Goal: Transaction & Acquisition: Purchase product/service

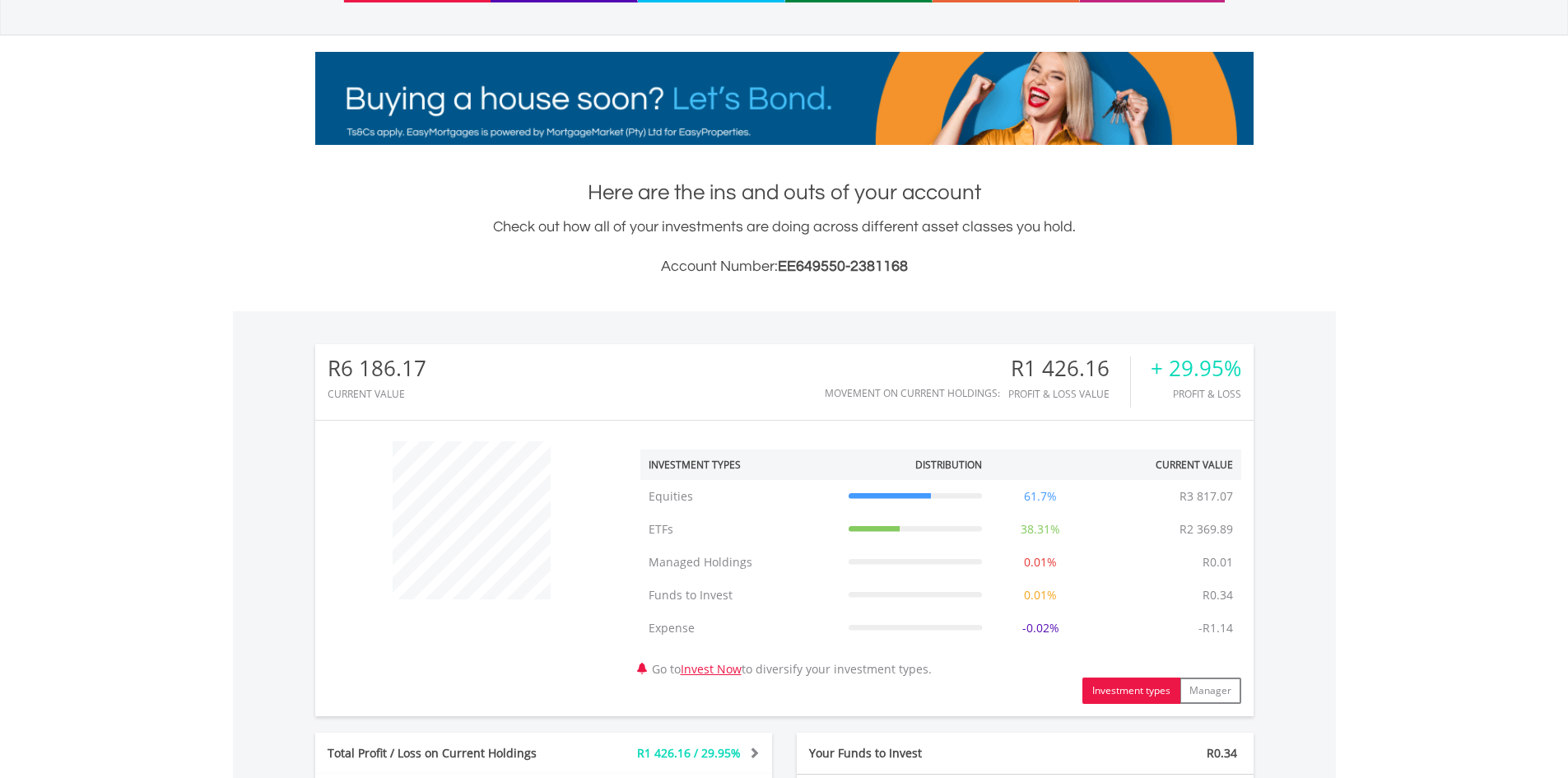
scroll to position [494, 0]
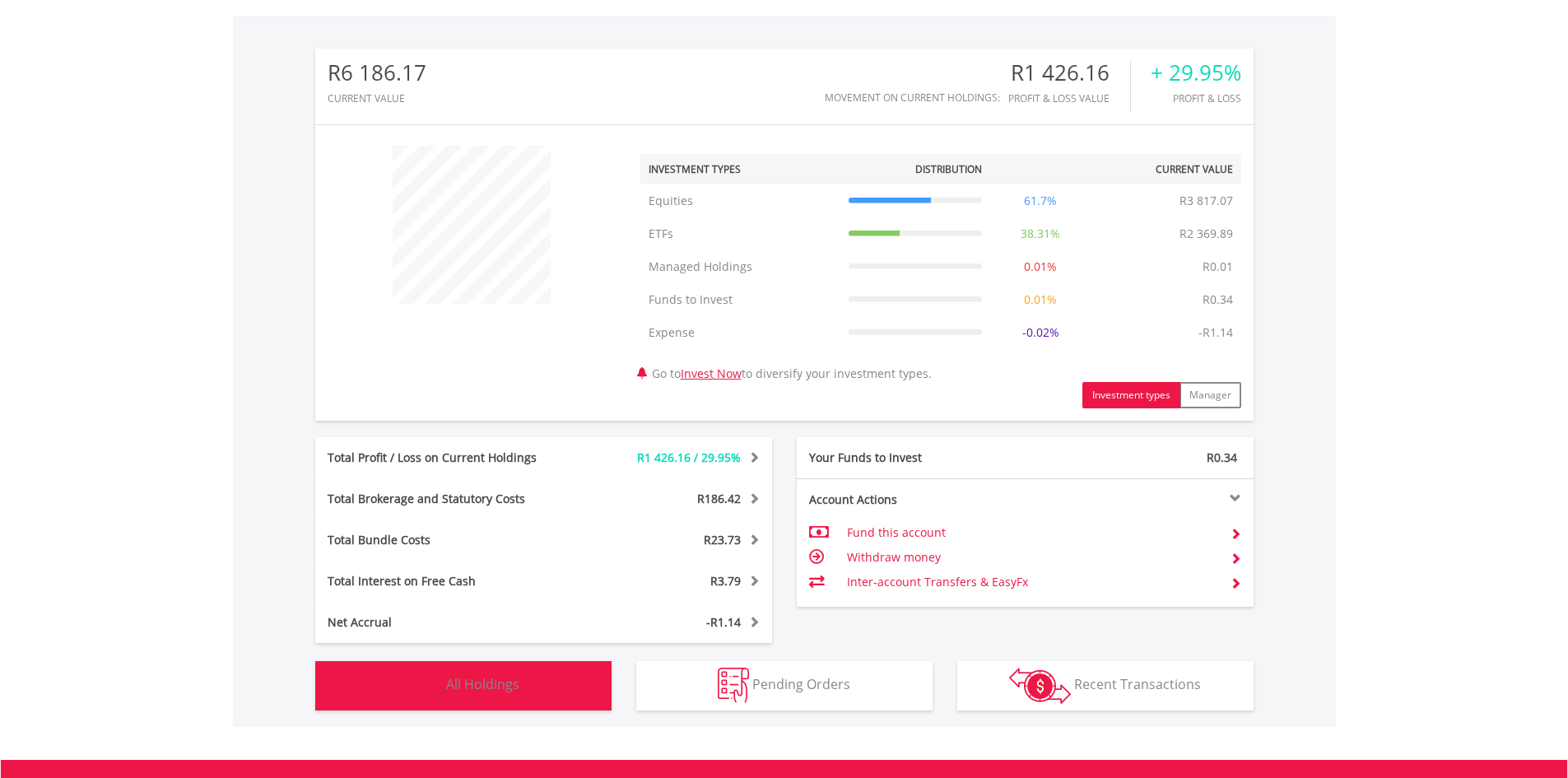
click at [462, 687] on span "All Holdings" at bounding box center [482, 684] width 73 height 18
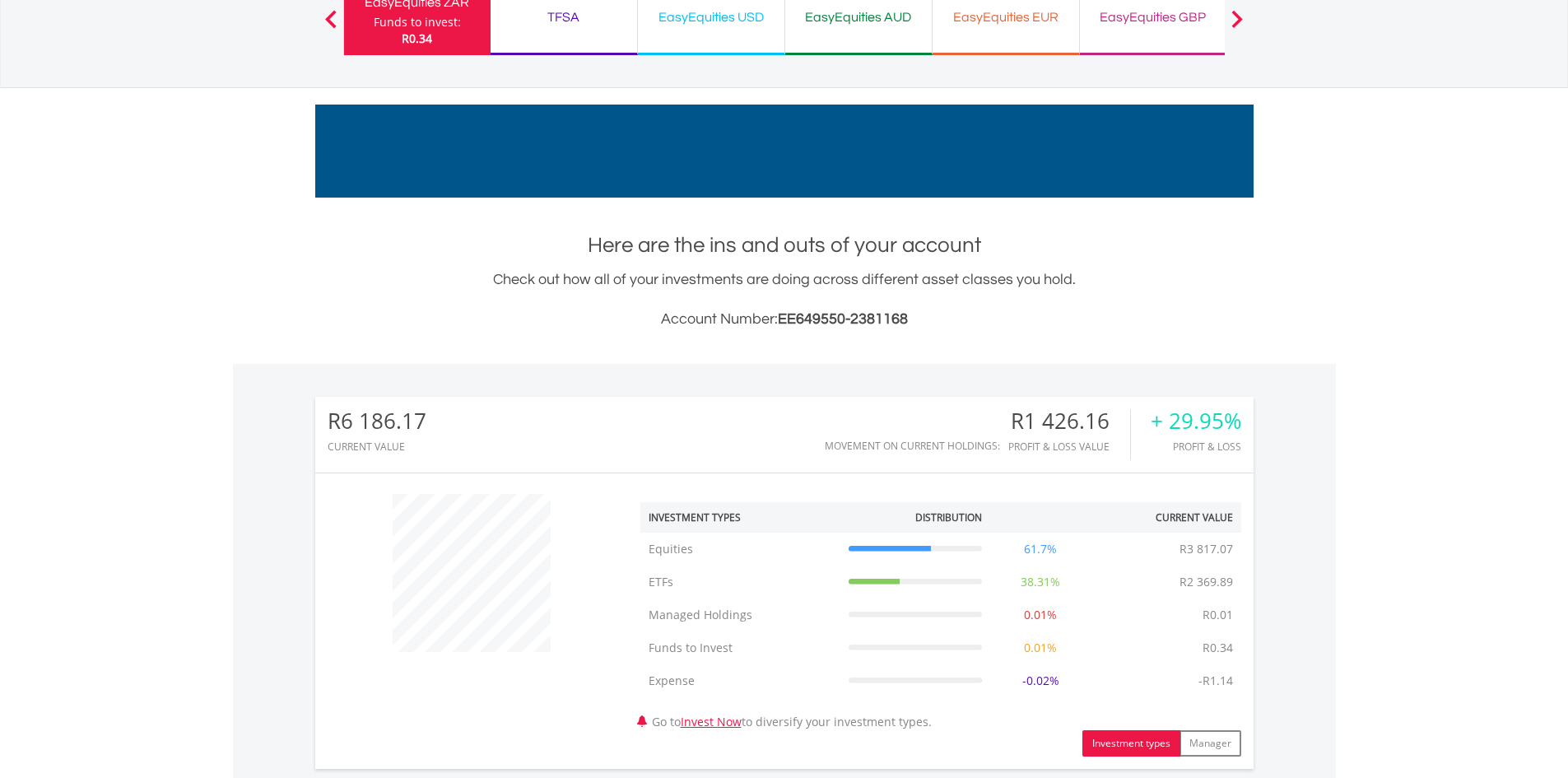
scroll to position [101, 0]
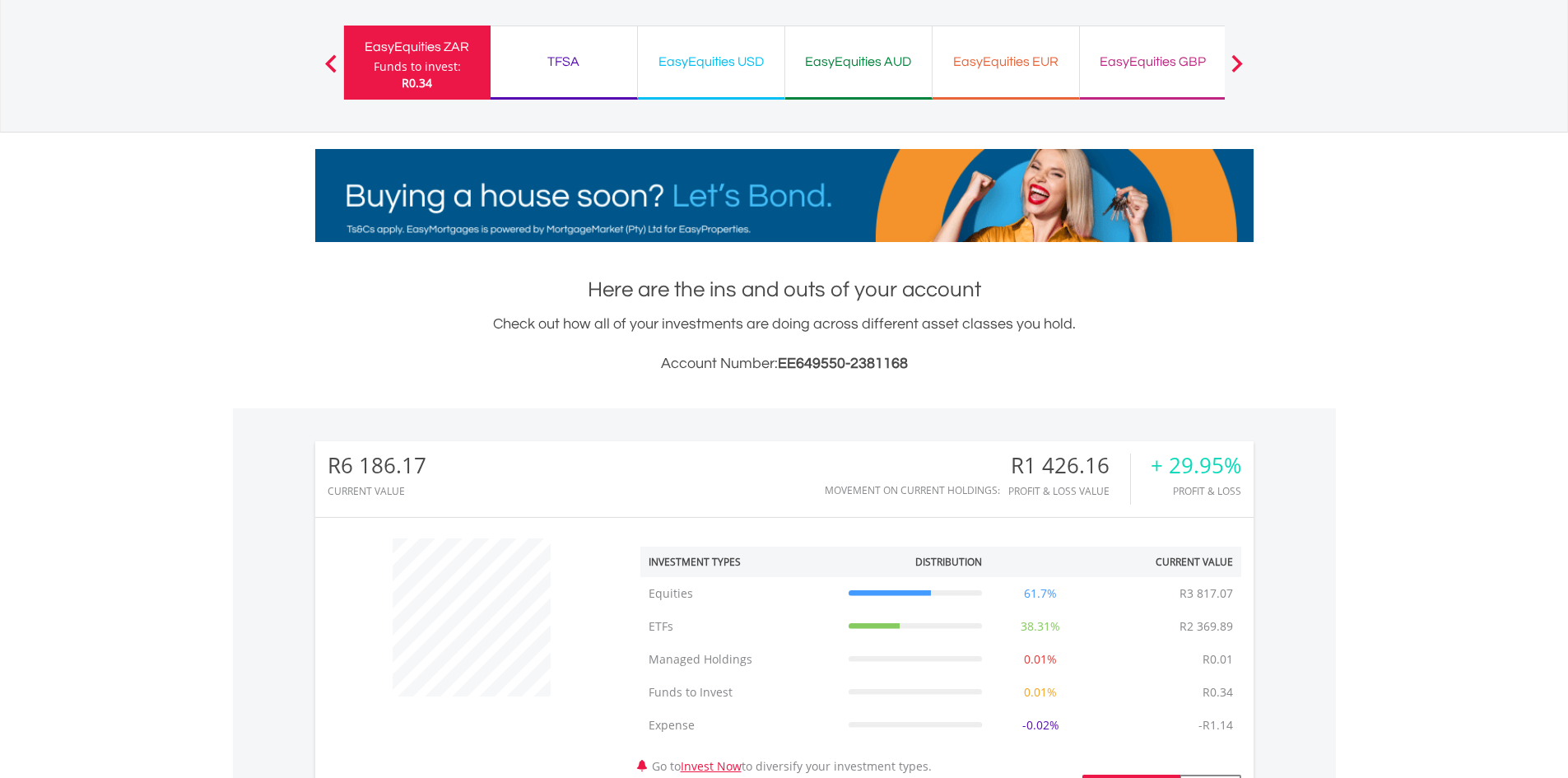
click at [729, 62] on div "EasyEquities USD" at bounding box center [711, 62] width 127 height 23
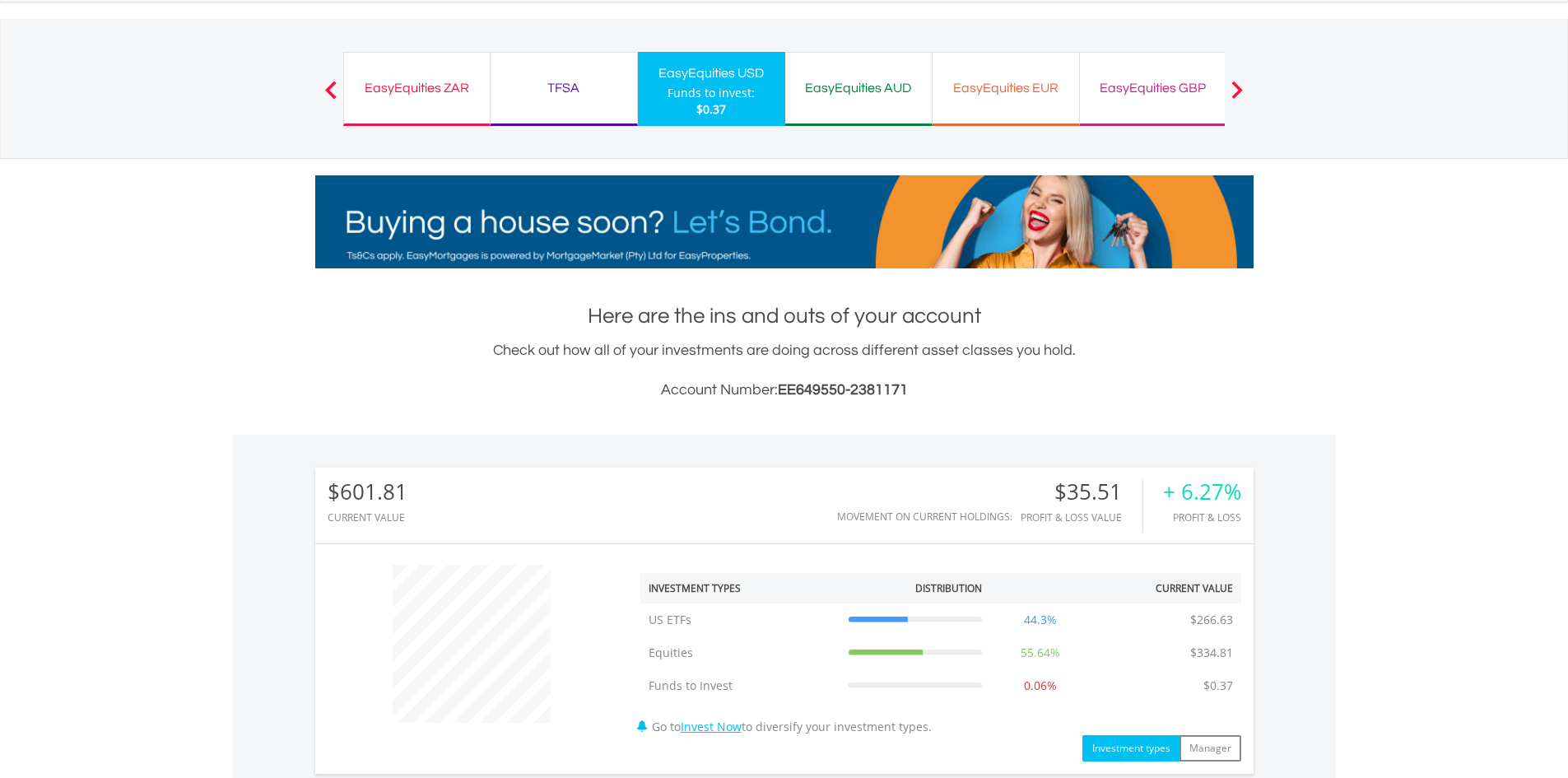
scroll to position [412, 0]
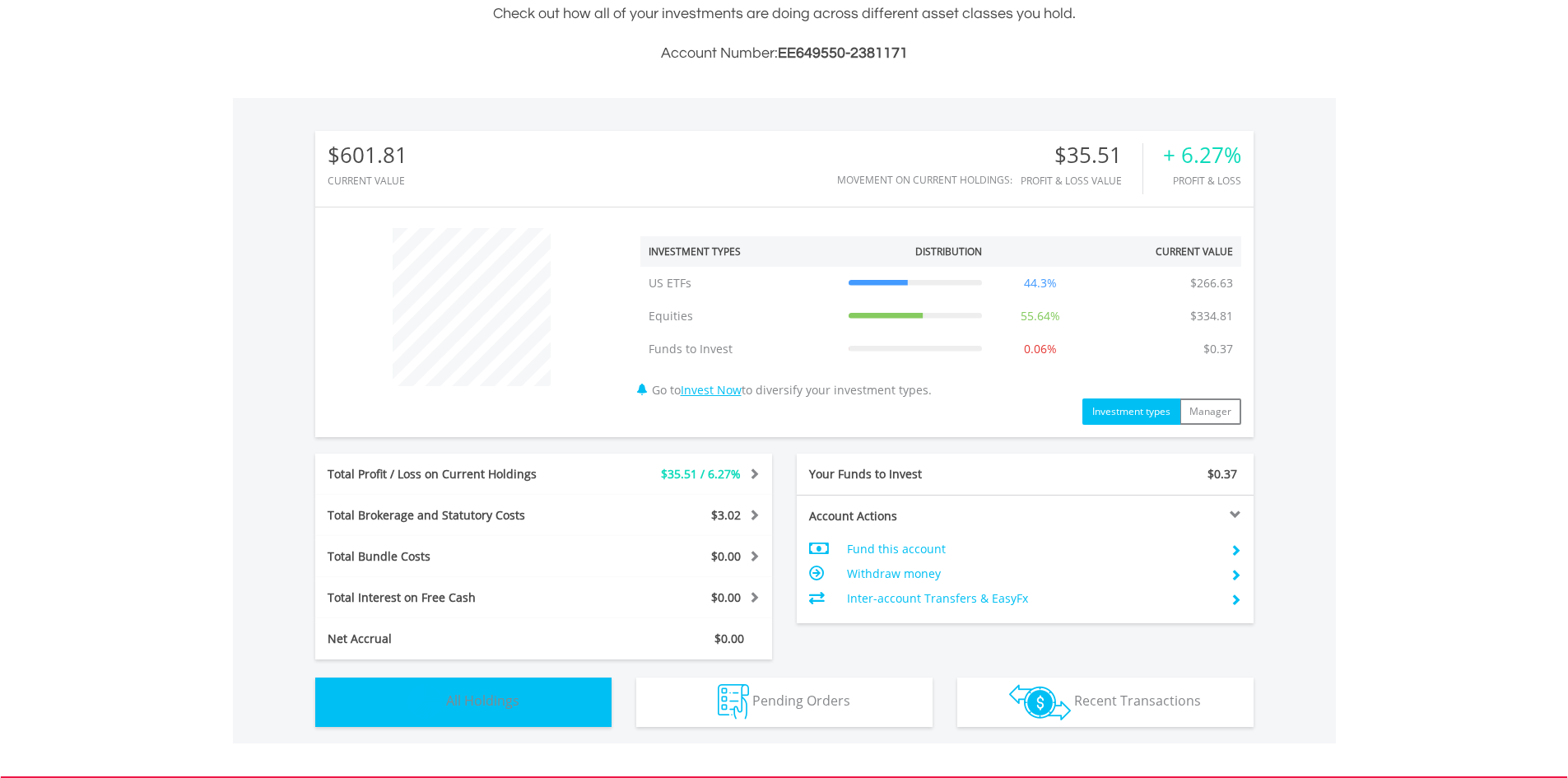
click at [485, 702] on span "All Holdings" at bounding box center [482, 701] width 73 height 18
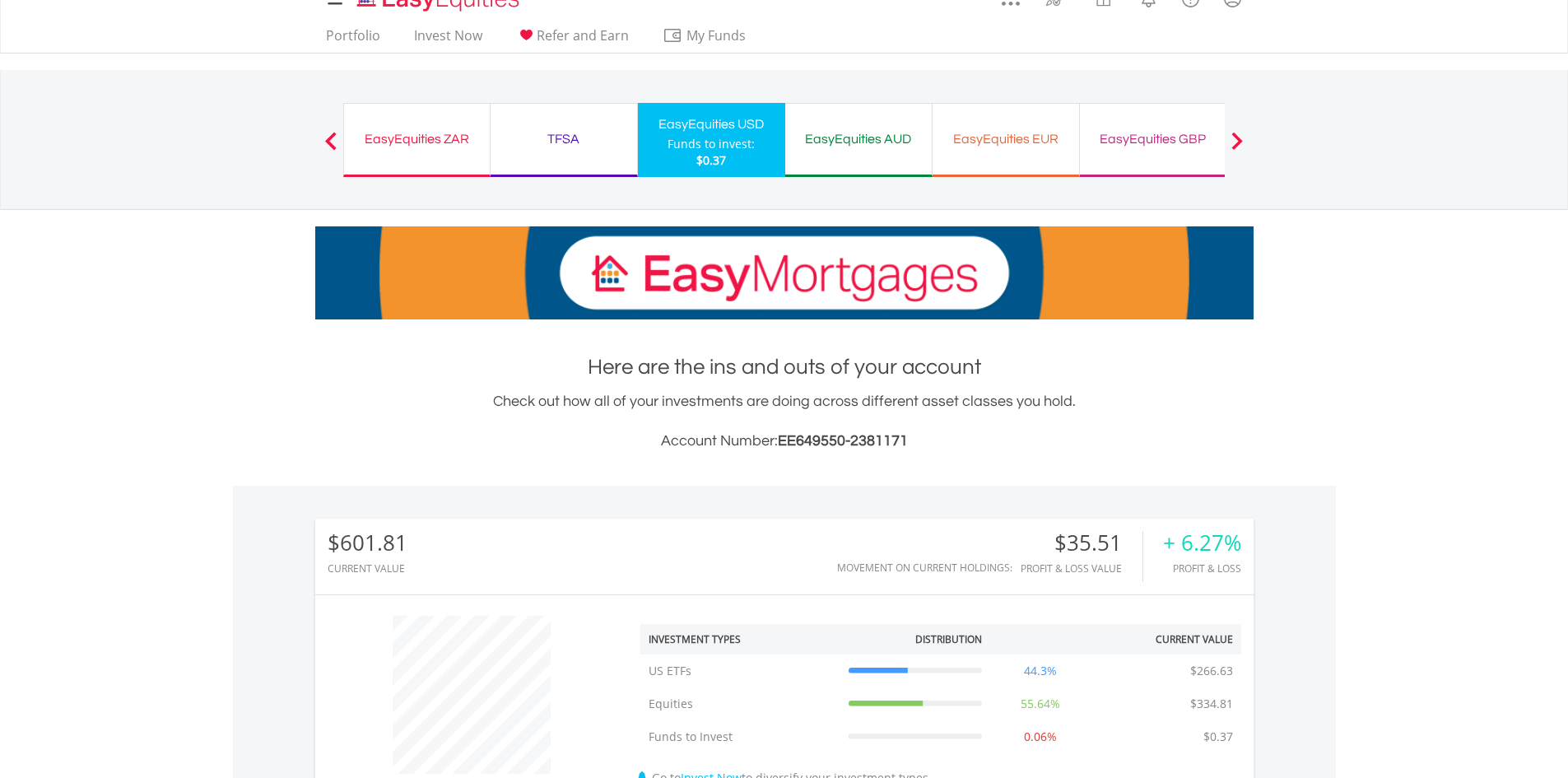
scroll to position [0, 0]
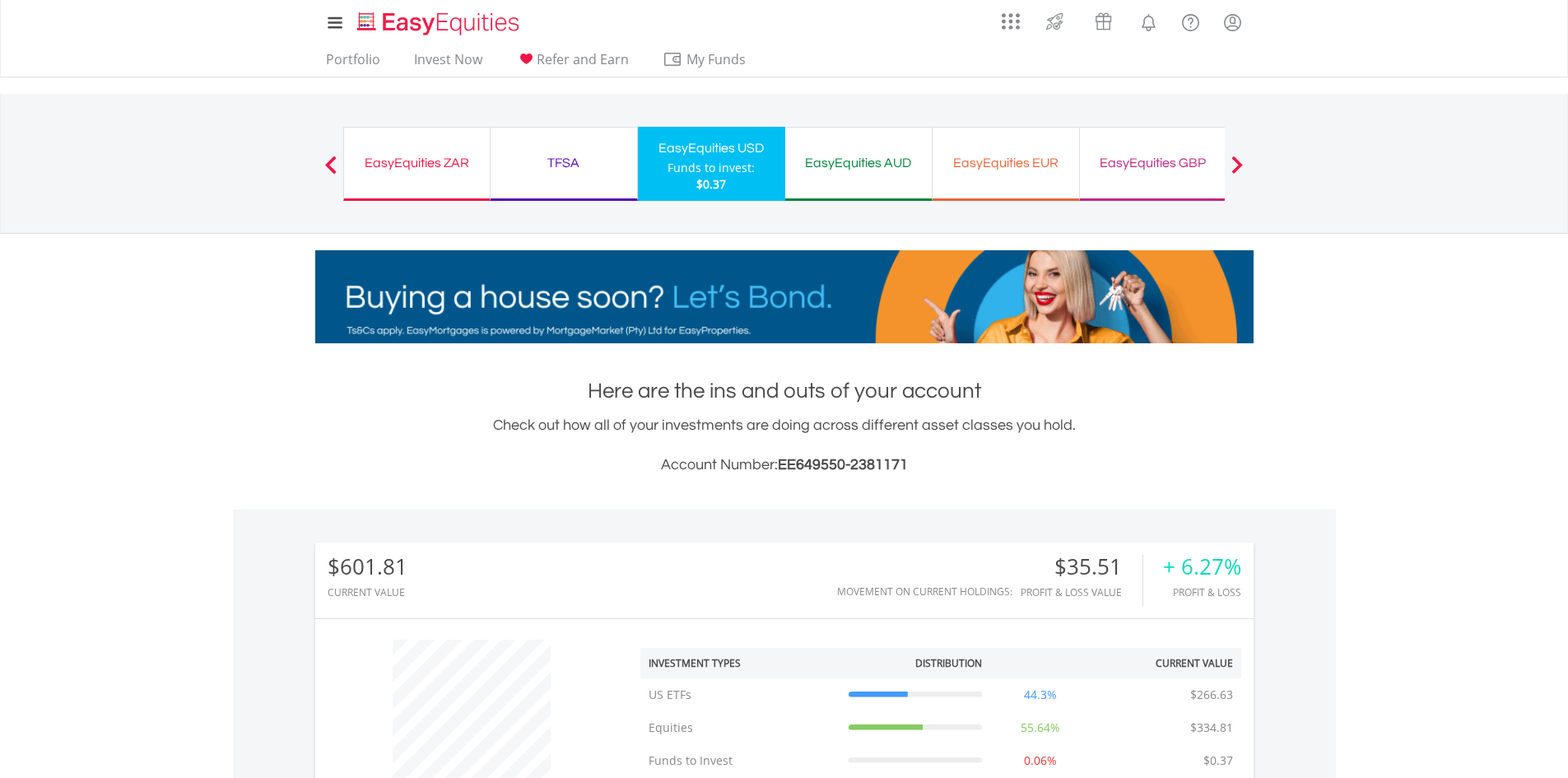
click at [875, 173] on div "EasyEquities AUD" at bounding box center [858, 162] width 127 height 23
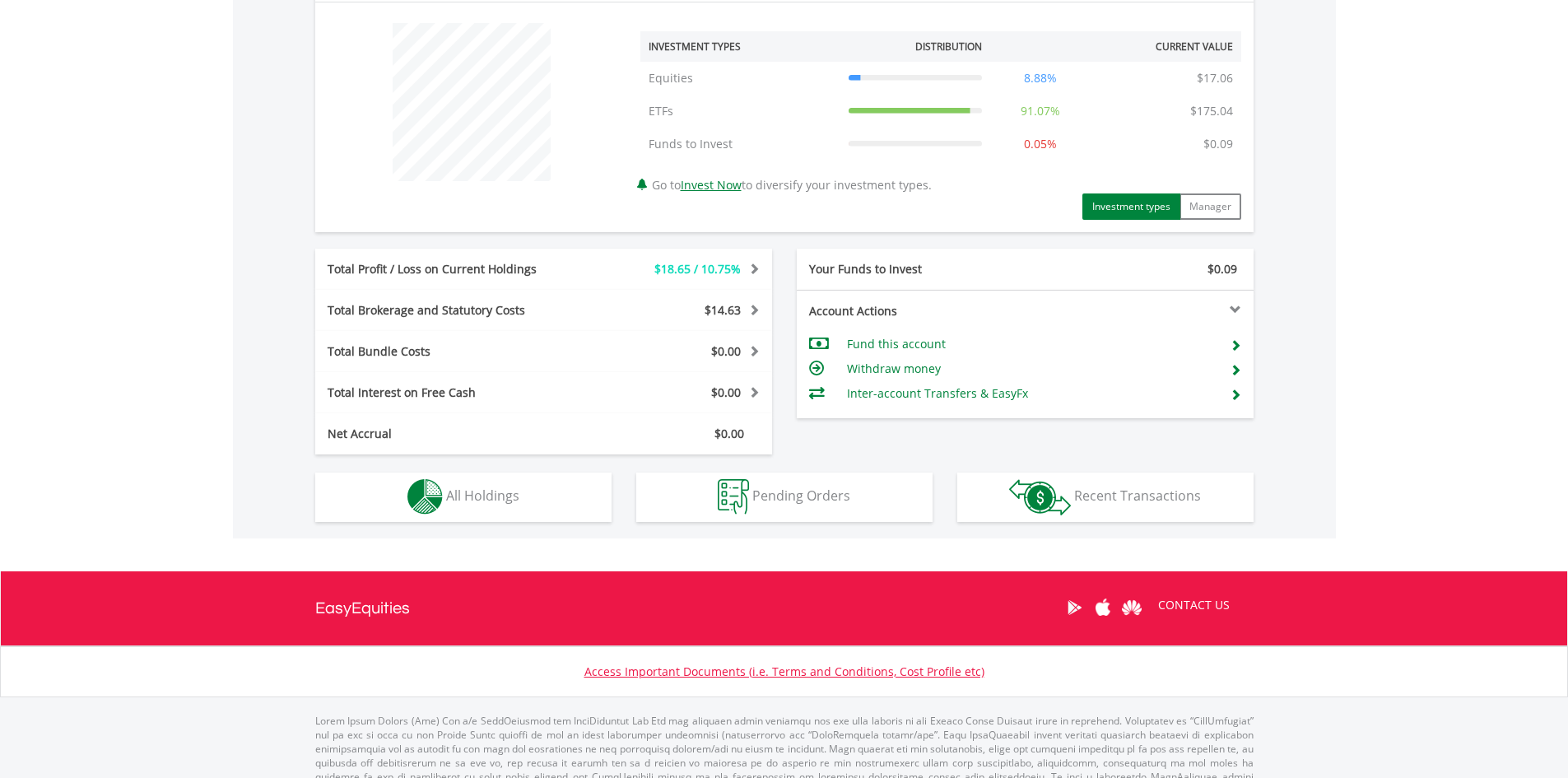
scroll to position [648, 0]
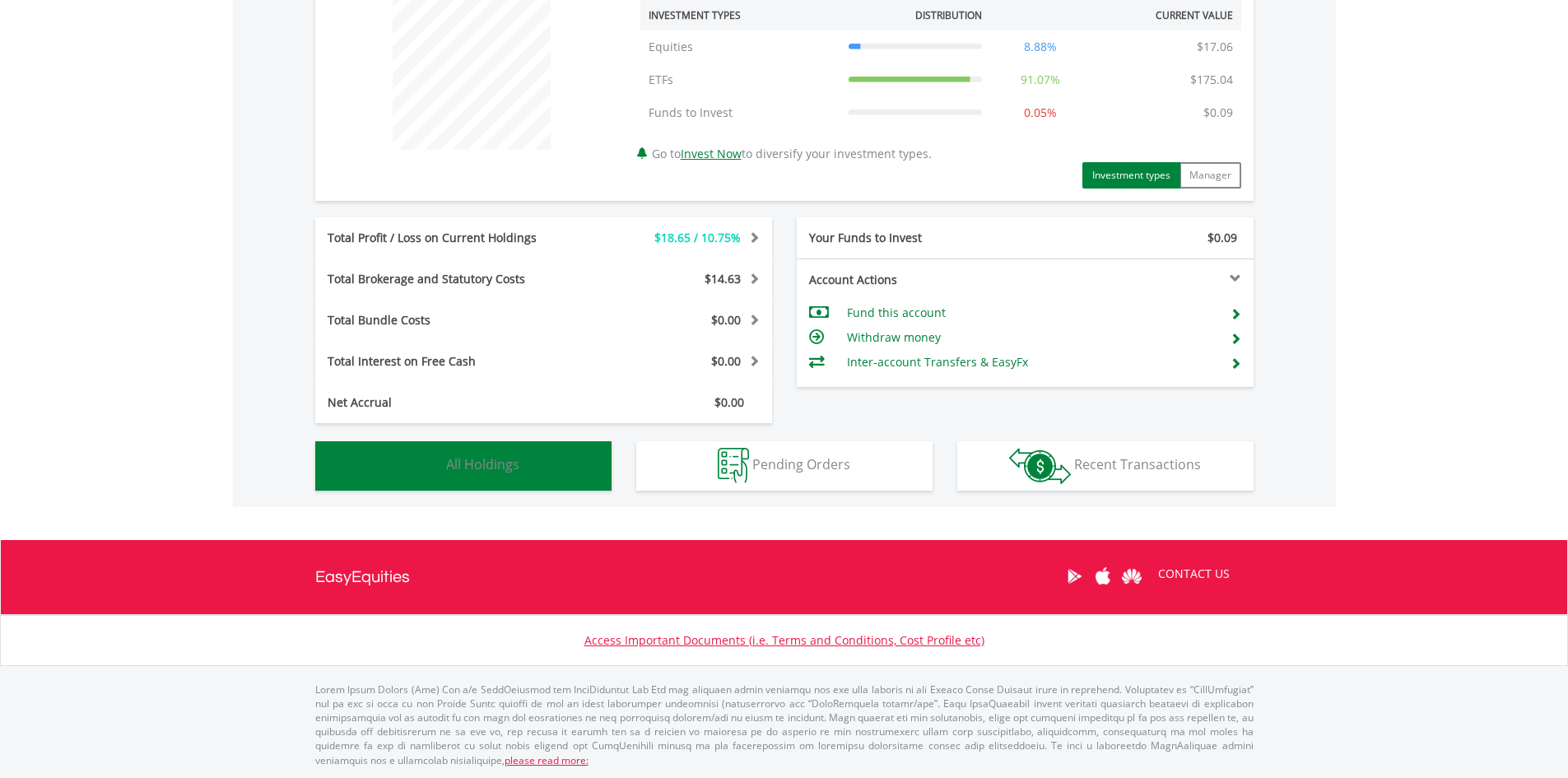
click at [490, 477] on button "Holdings All Holdings" at bounding box center [463, 466] width 296 height 50
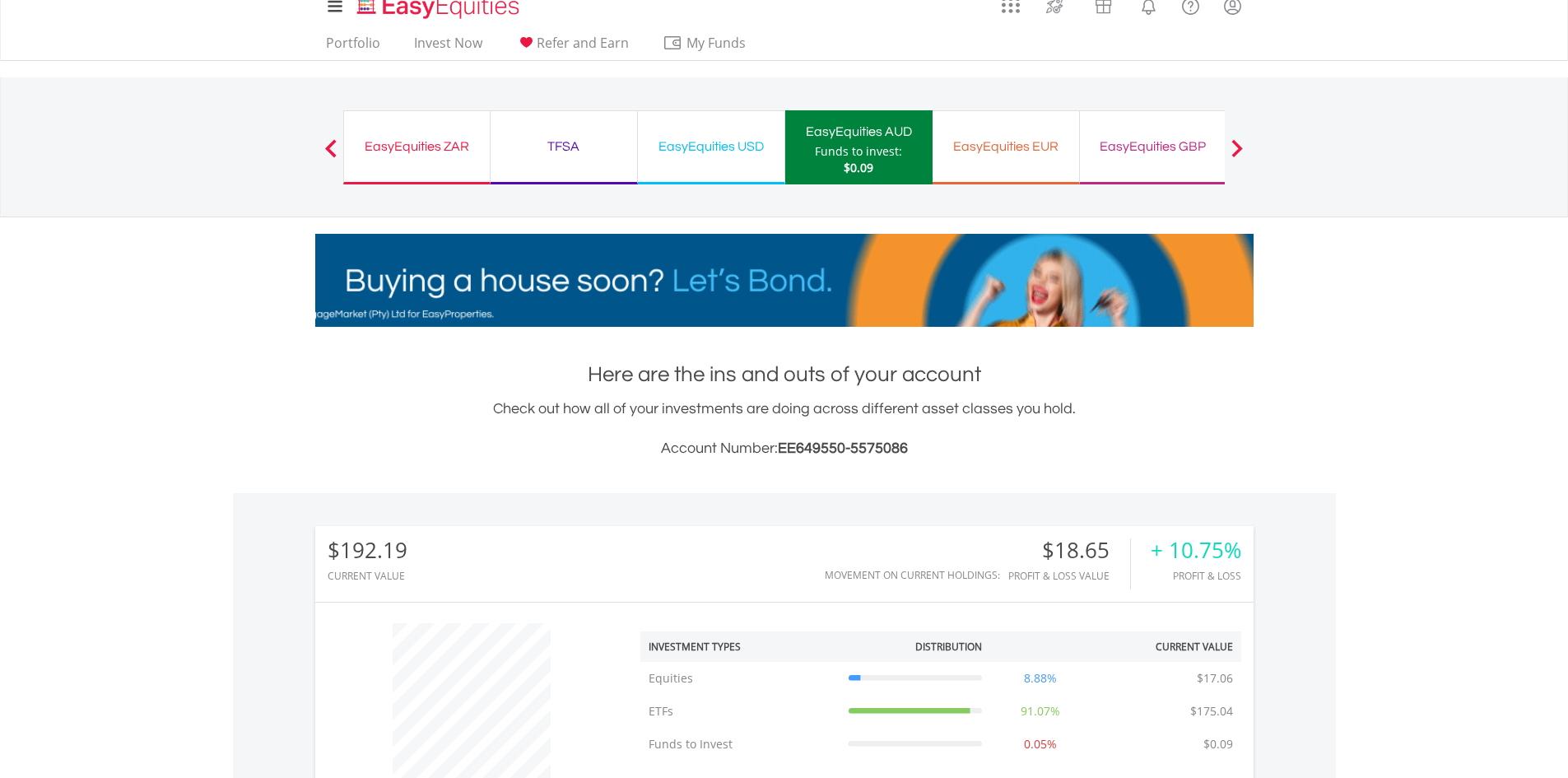
scroll to position [0, 0]
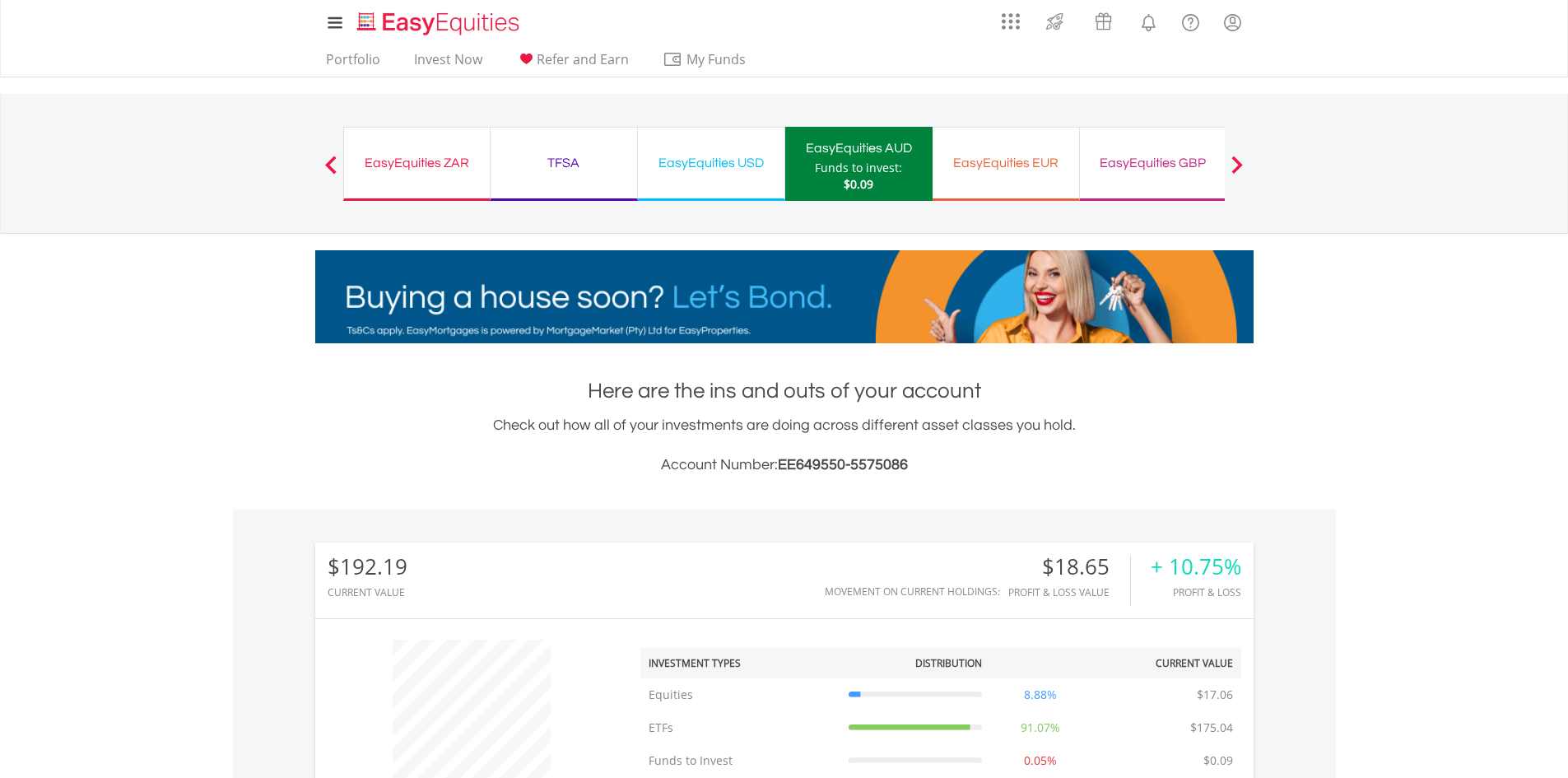
click at [389, 164] on div "EasyEquities ZAR" at bounding box center [416, 162] width 126 height 23
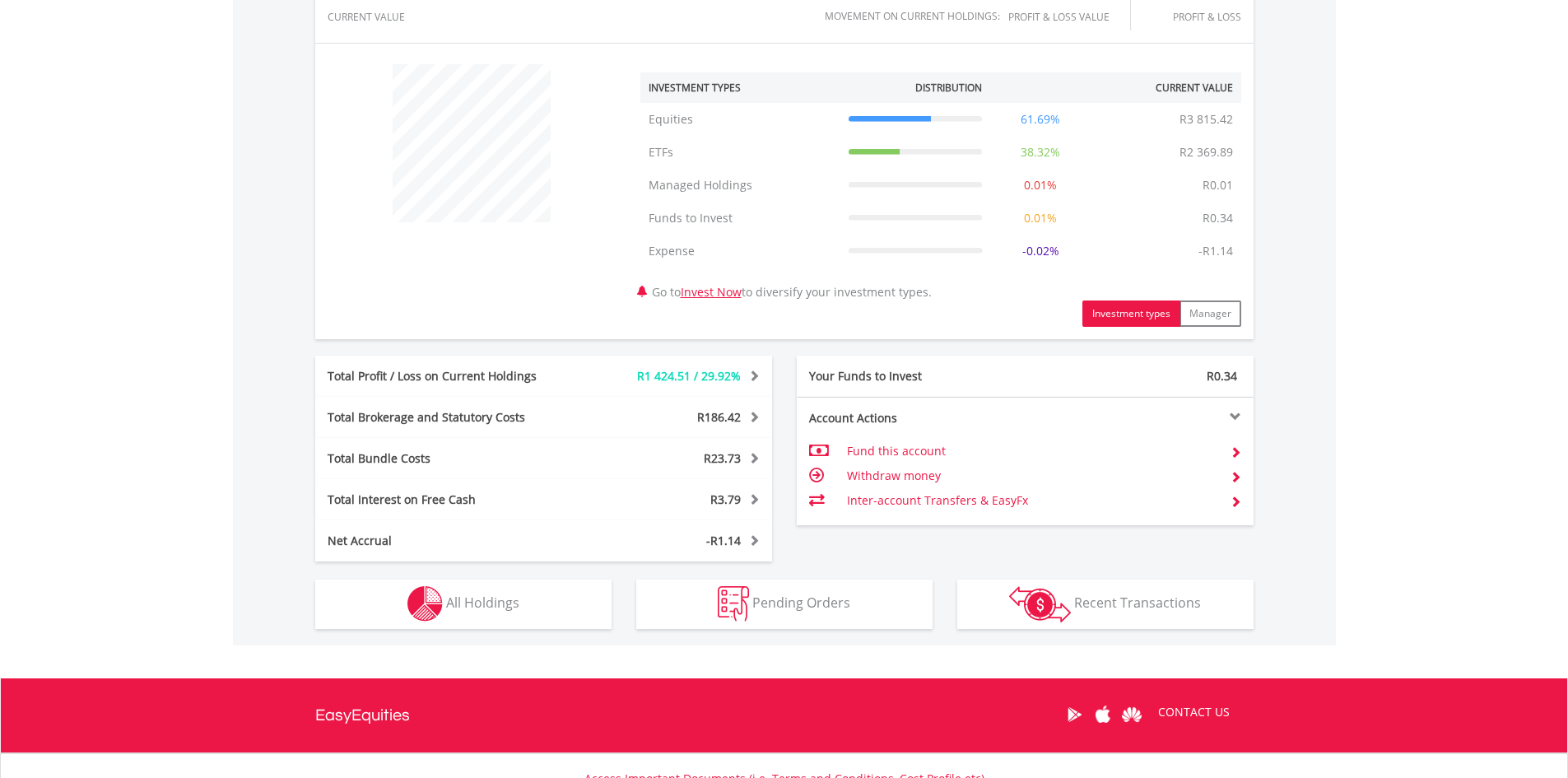
scroll to position [576, 0]
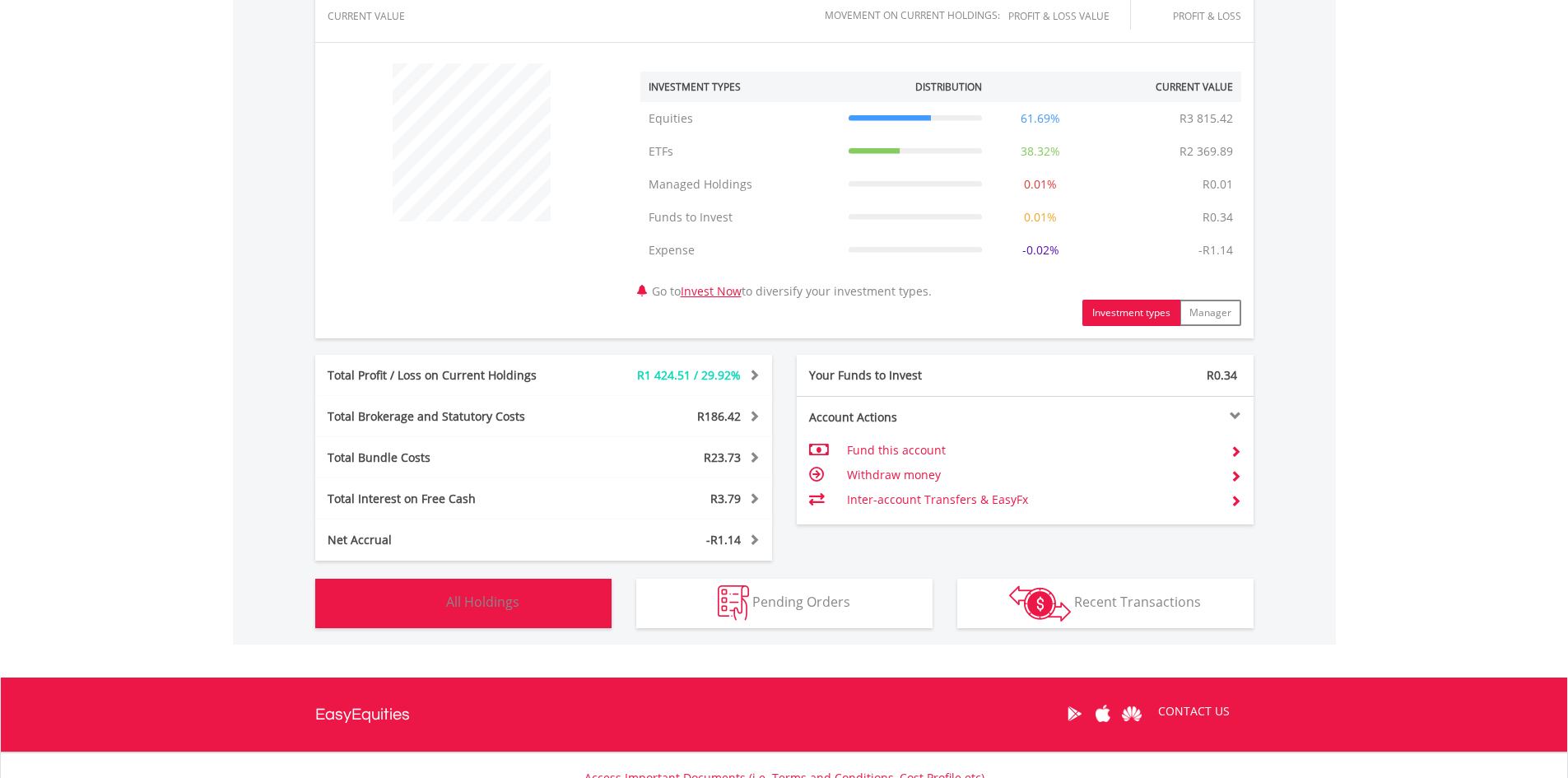
click at [431, 613] on img "button" at bounding box center [425, 603] width 35 height 35
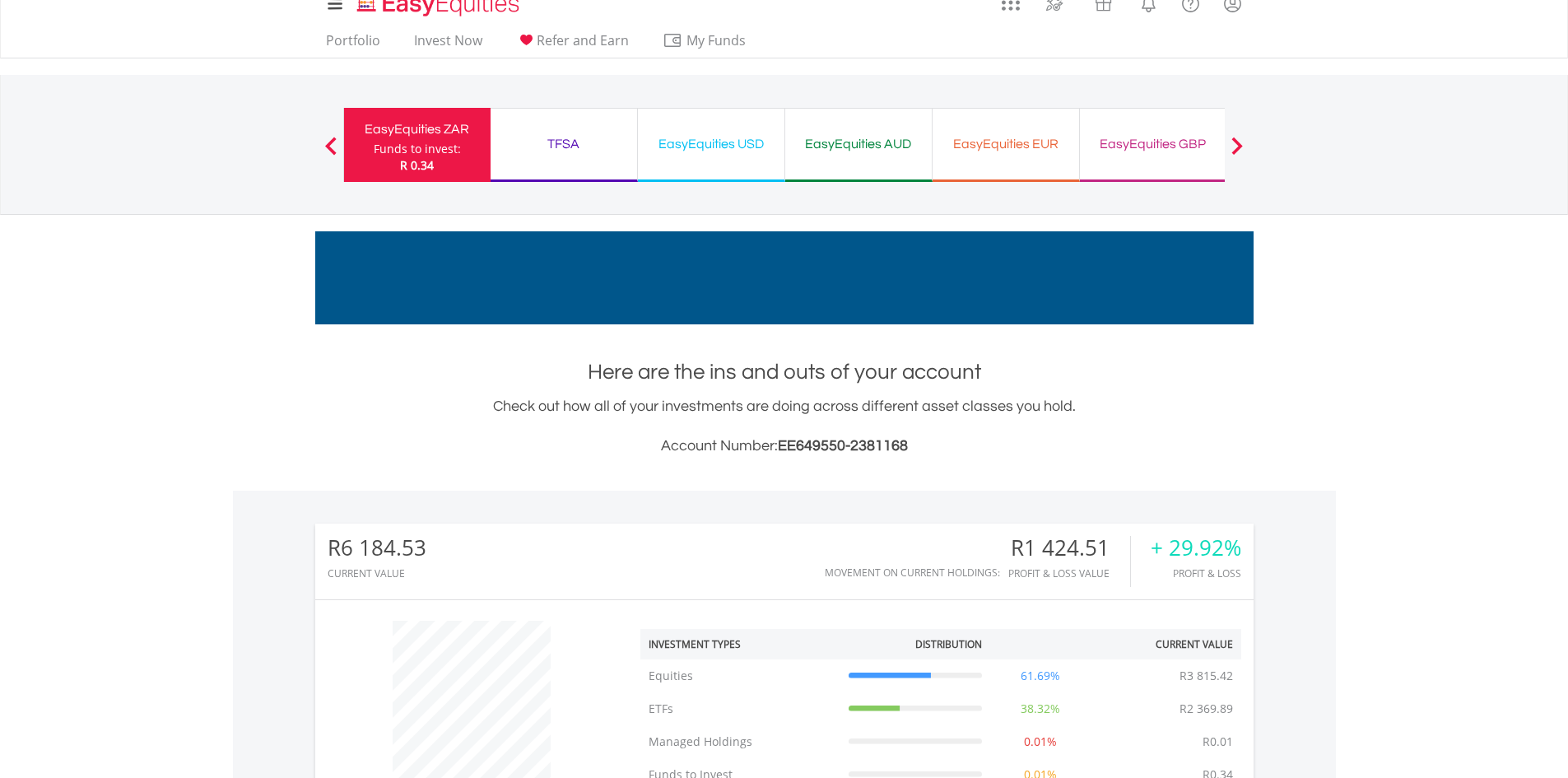
scroll to position [0, 0]
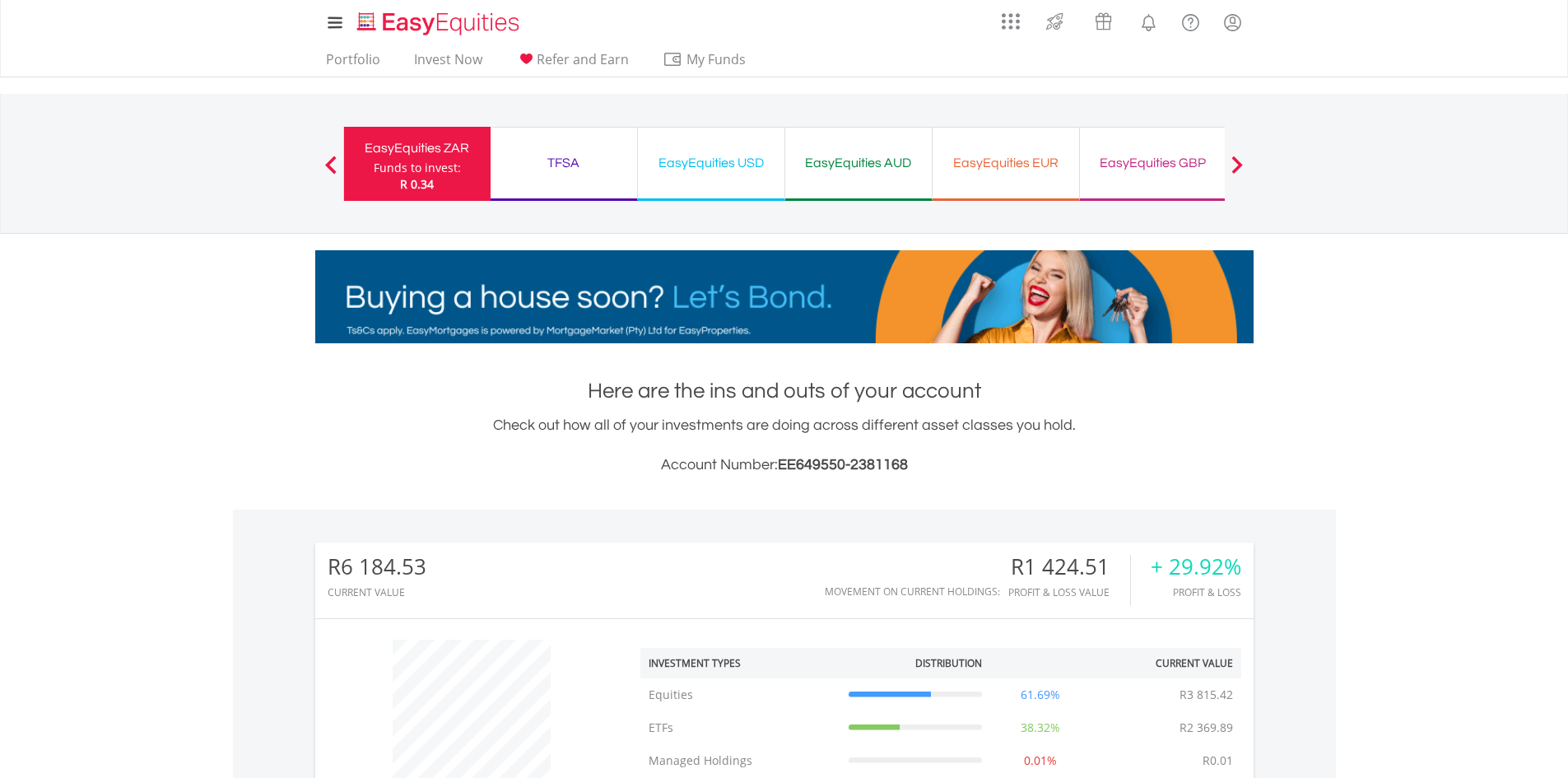
click at [1238, 160] on span at bounding box center [1237, 164] width 11 height 18
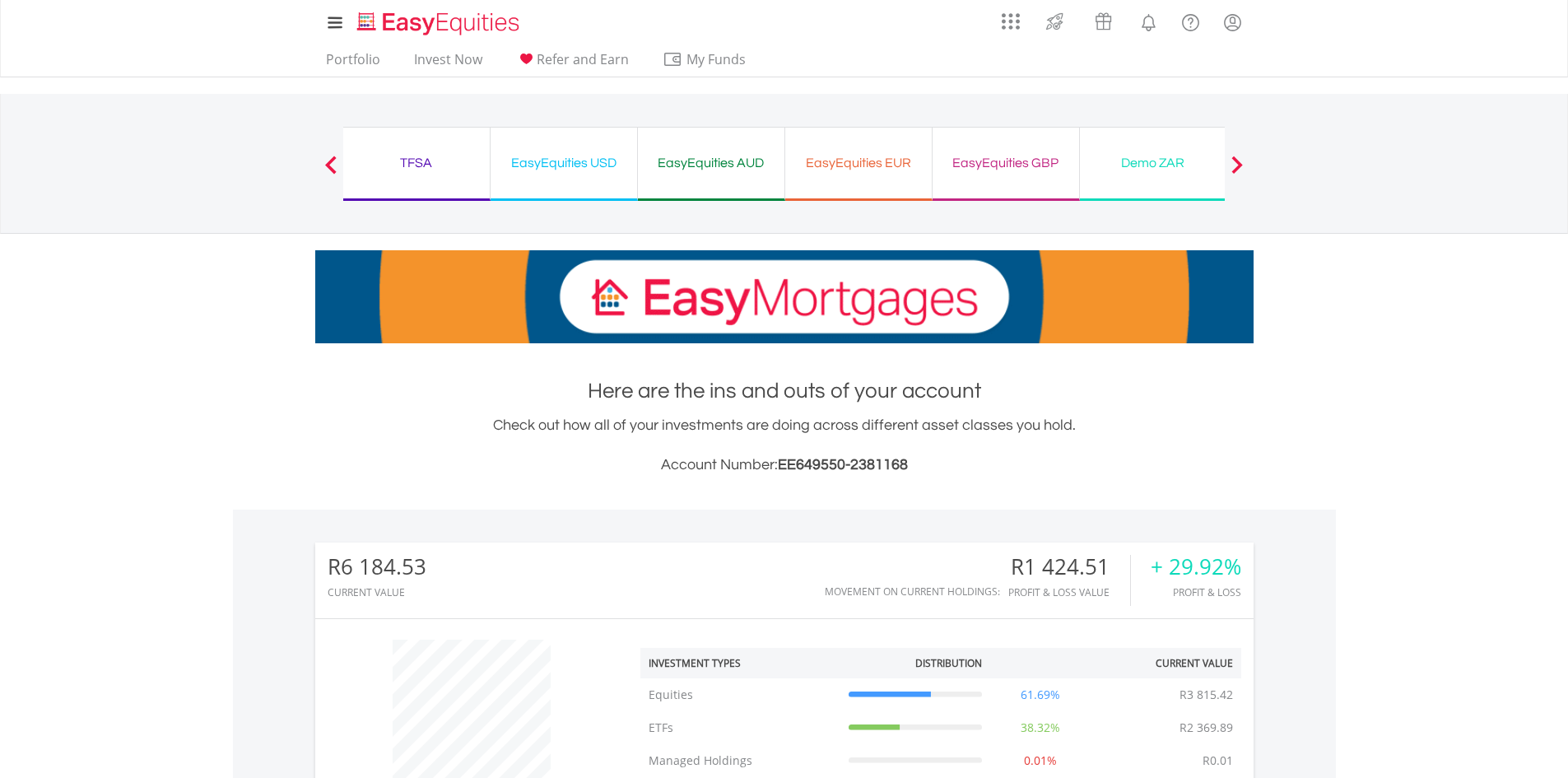
click at [1239, 161] on span at bounding box center [1237, 164] width 11 height 18
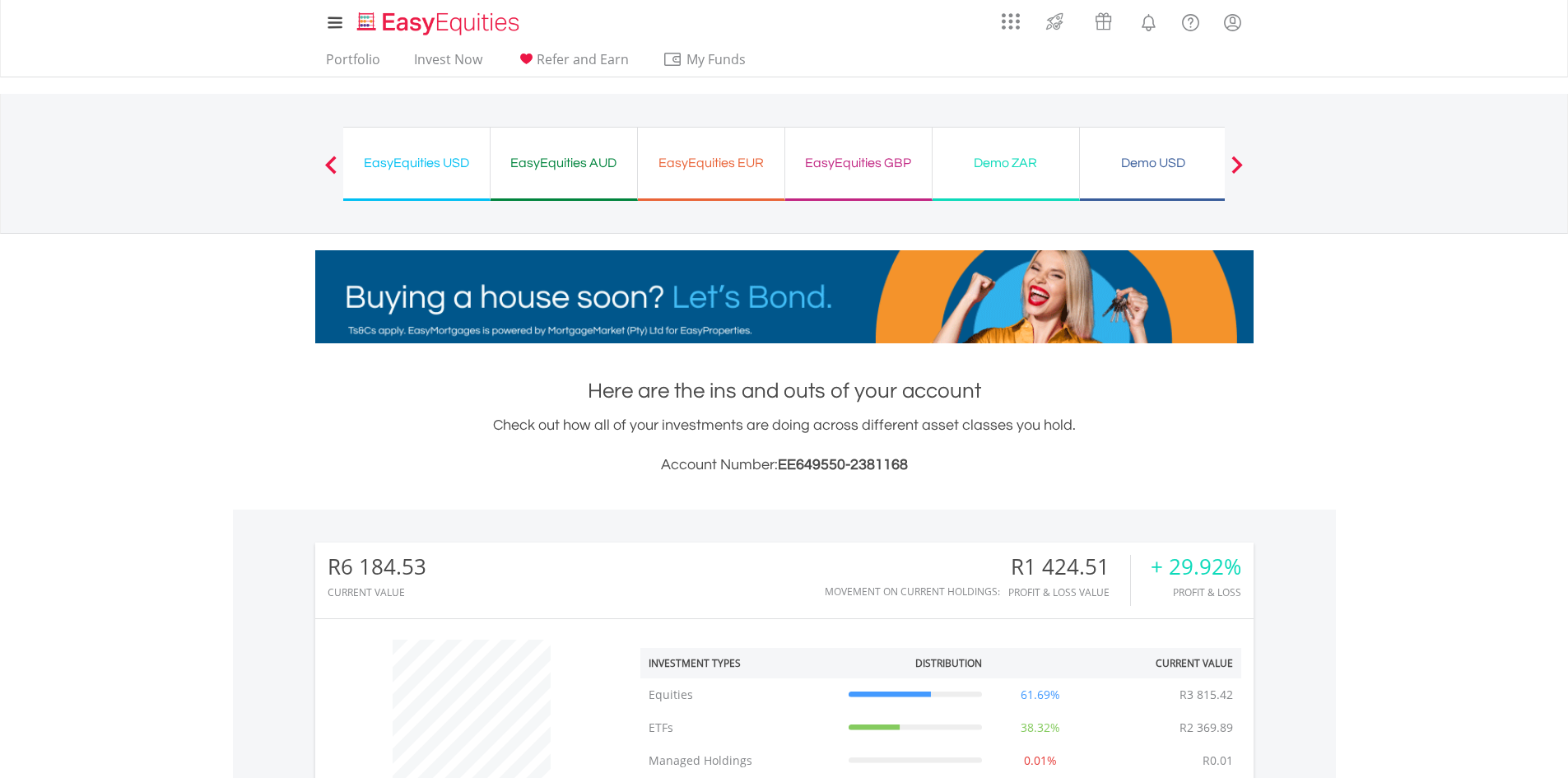
click at [1004, 169] on div "Demo ZAR" at bounding box center [1006, 162] width 127 height 23
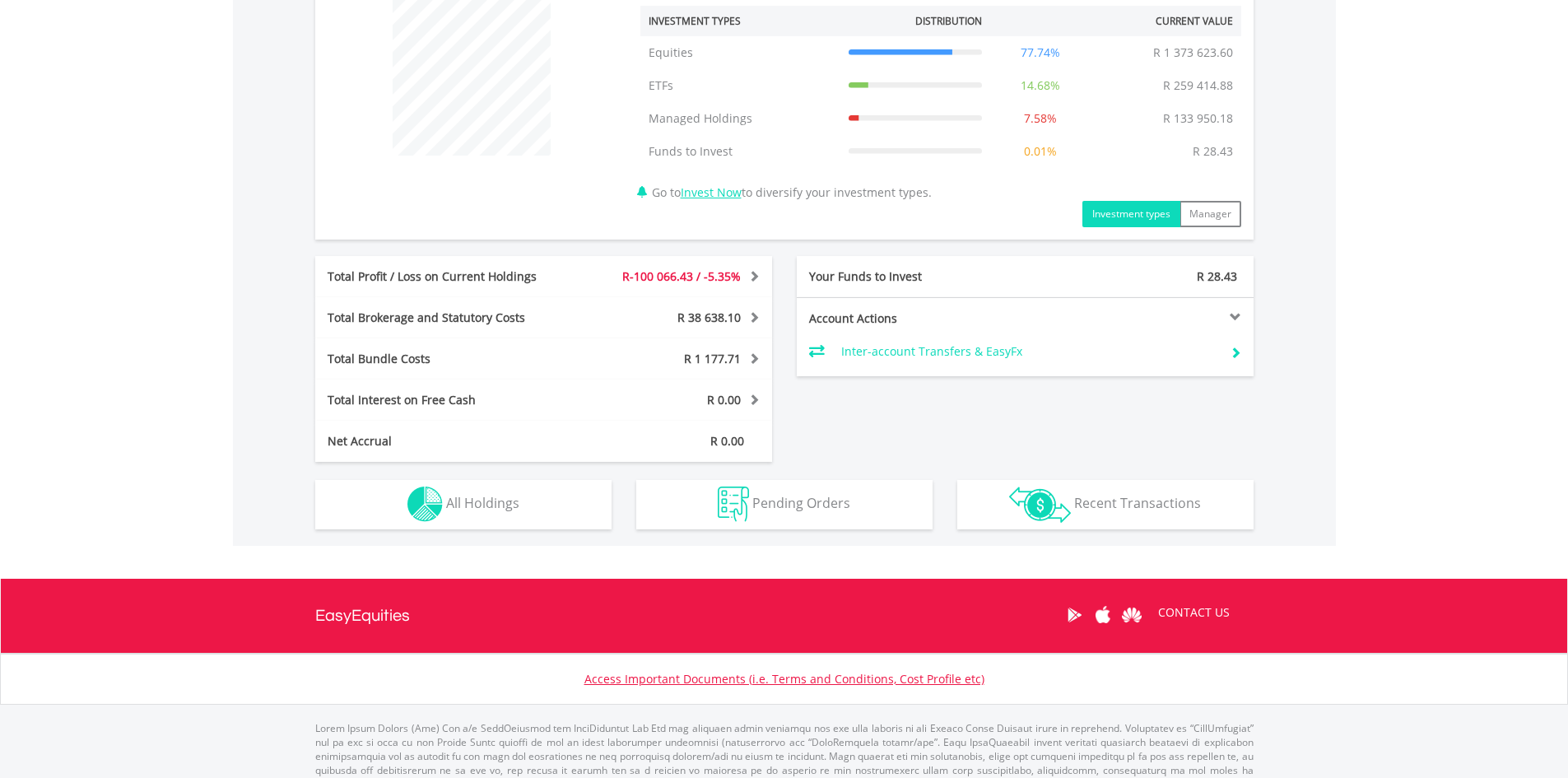
scroll to position [681, 0]
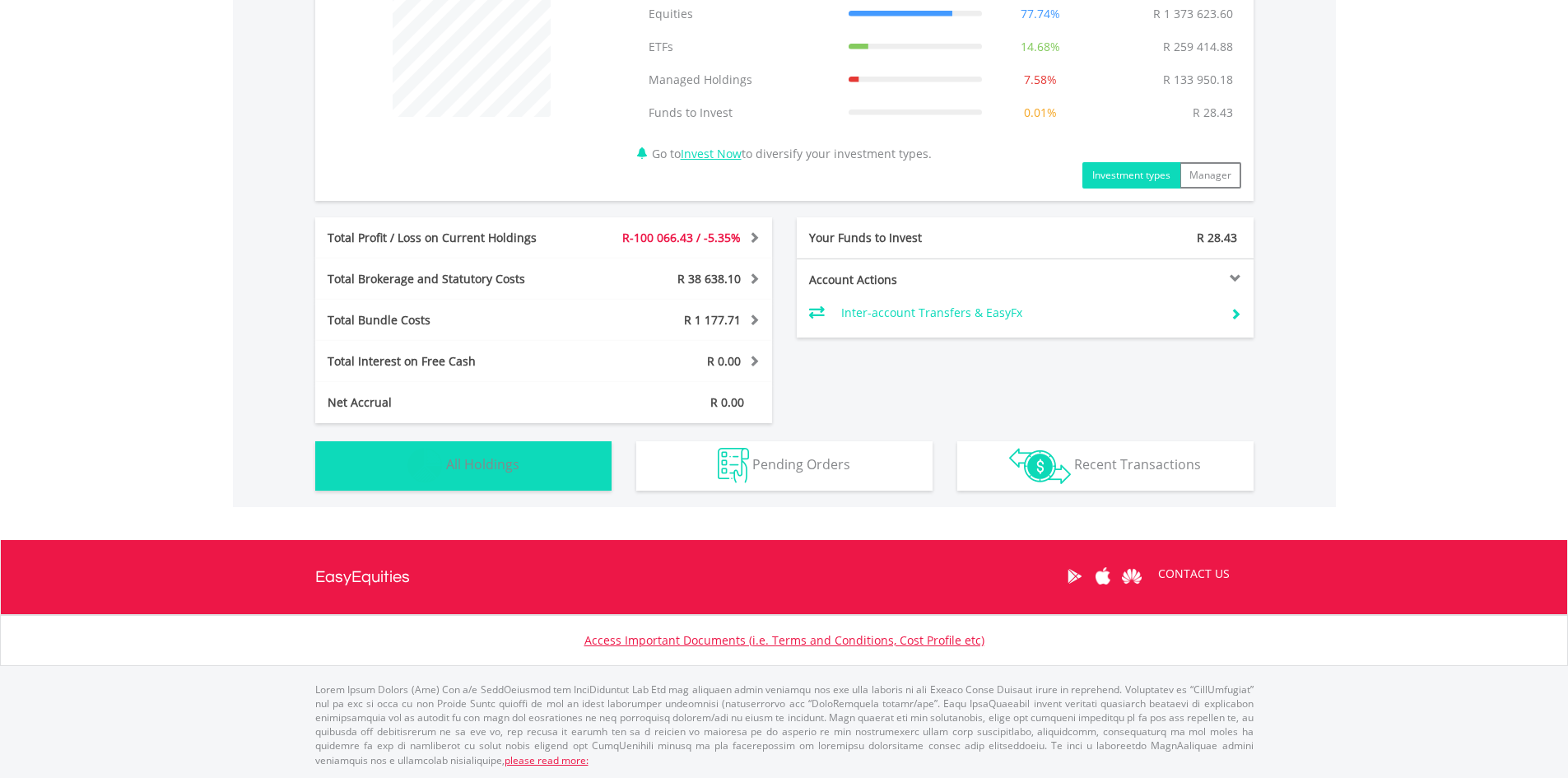
click at [512, 463] on span "All Holdings" at bounding box center [482, 464] width 73 height 18
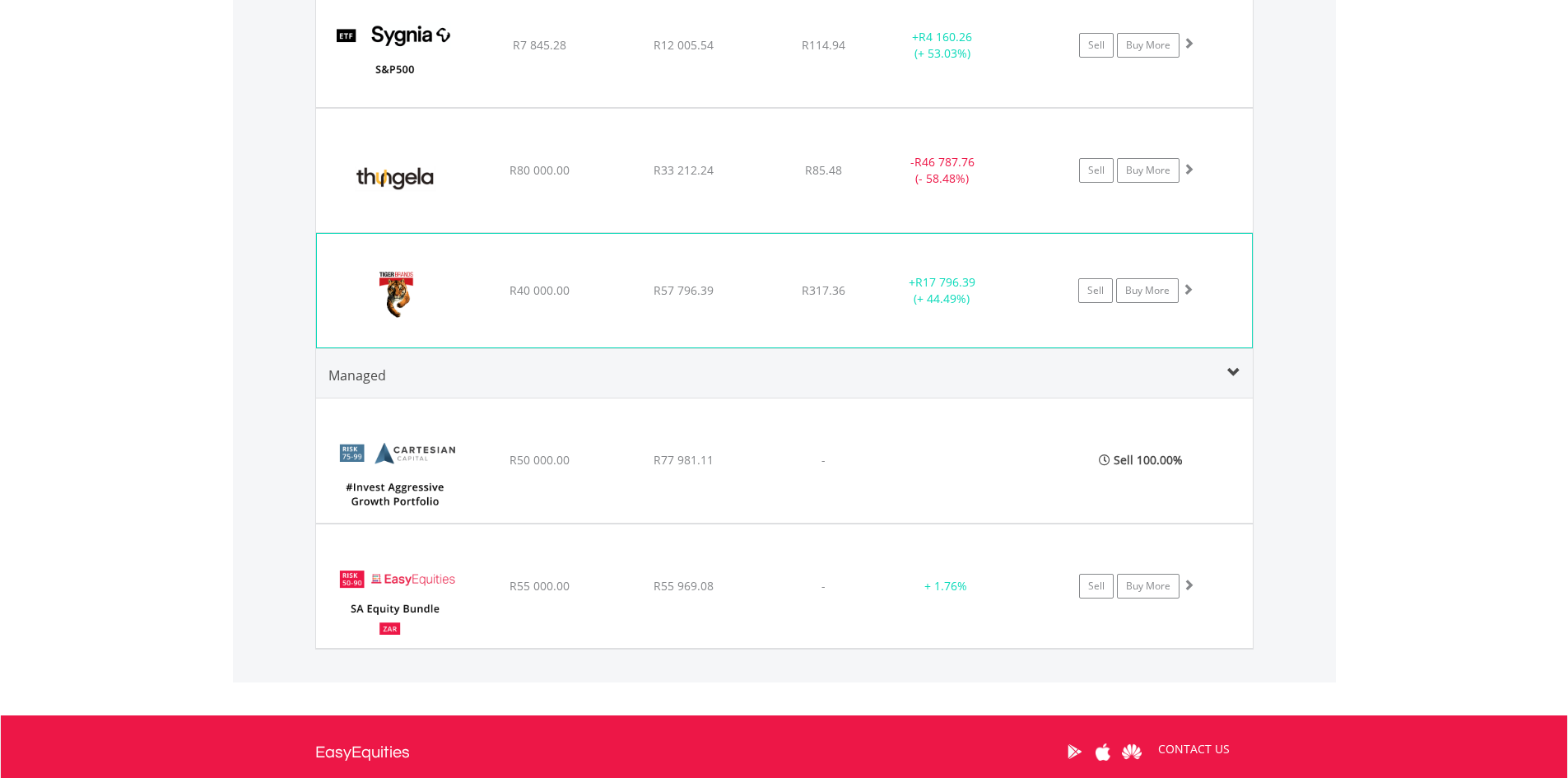
scroll to position [4122, 0]
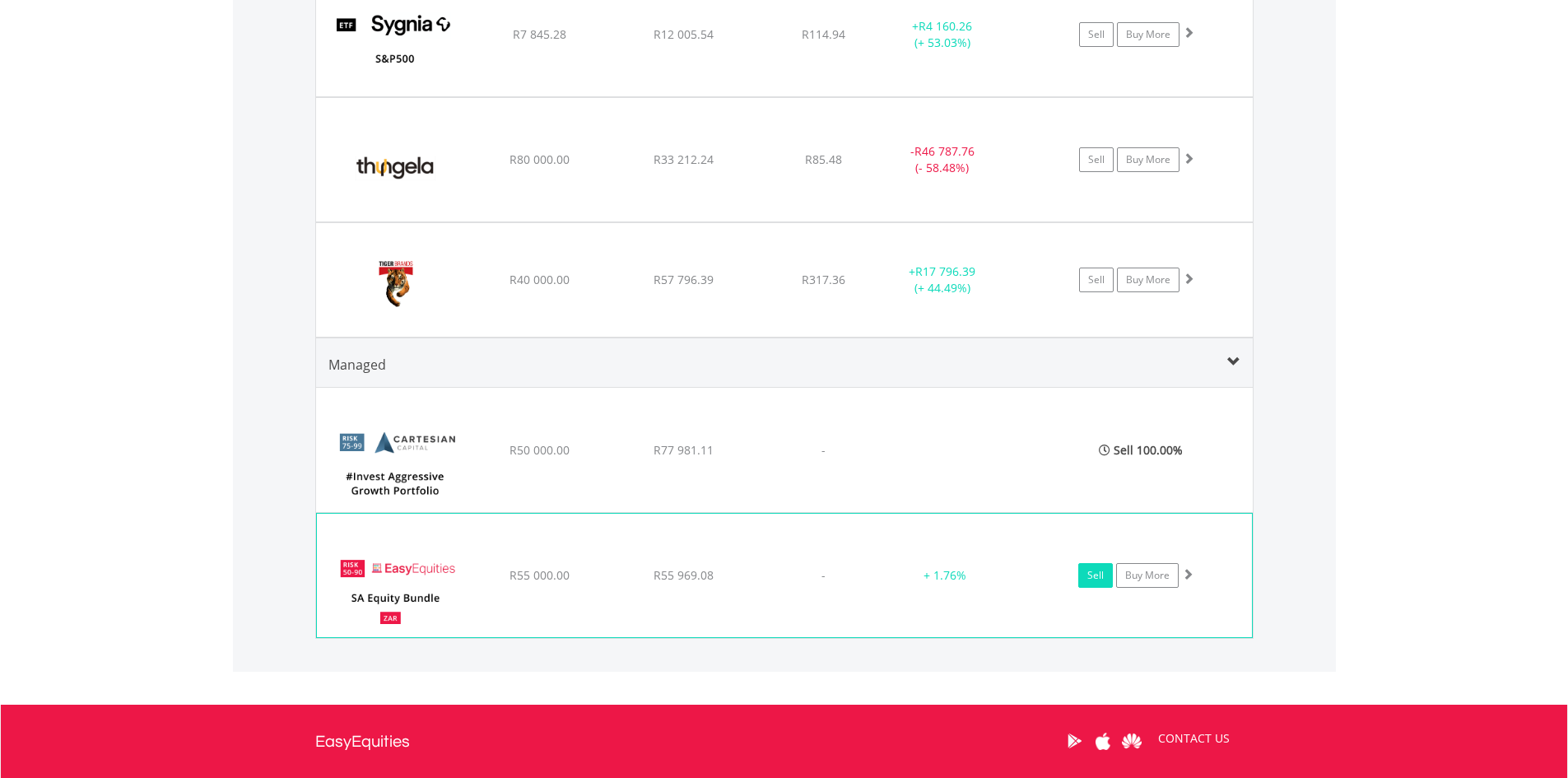
click at [1095, 584] on link "Sell" at bounding box center [1095, 575] width 34 height 25
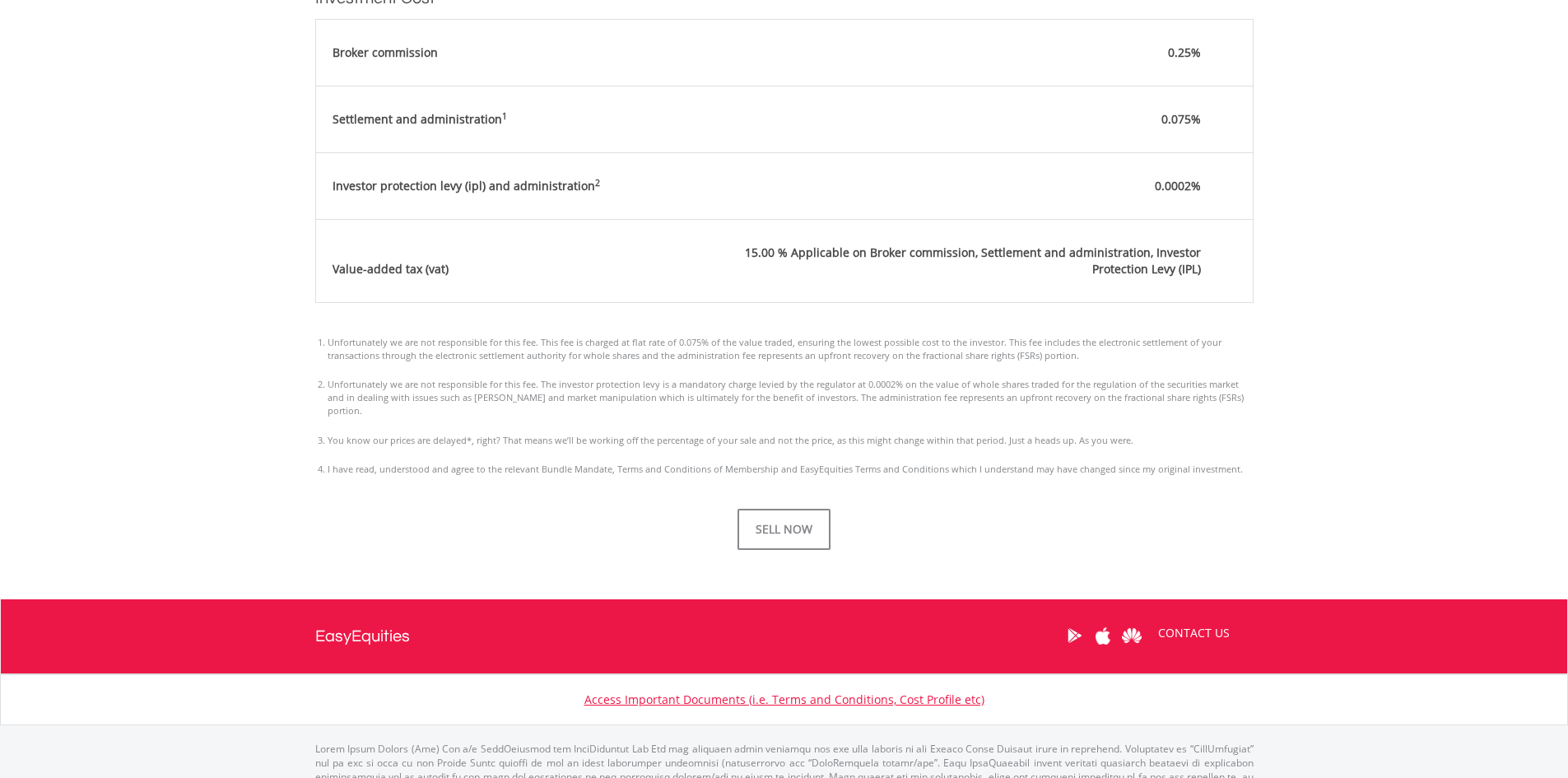
scroll to position [906, 0]
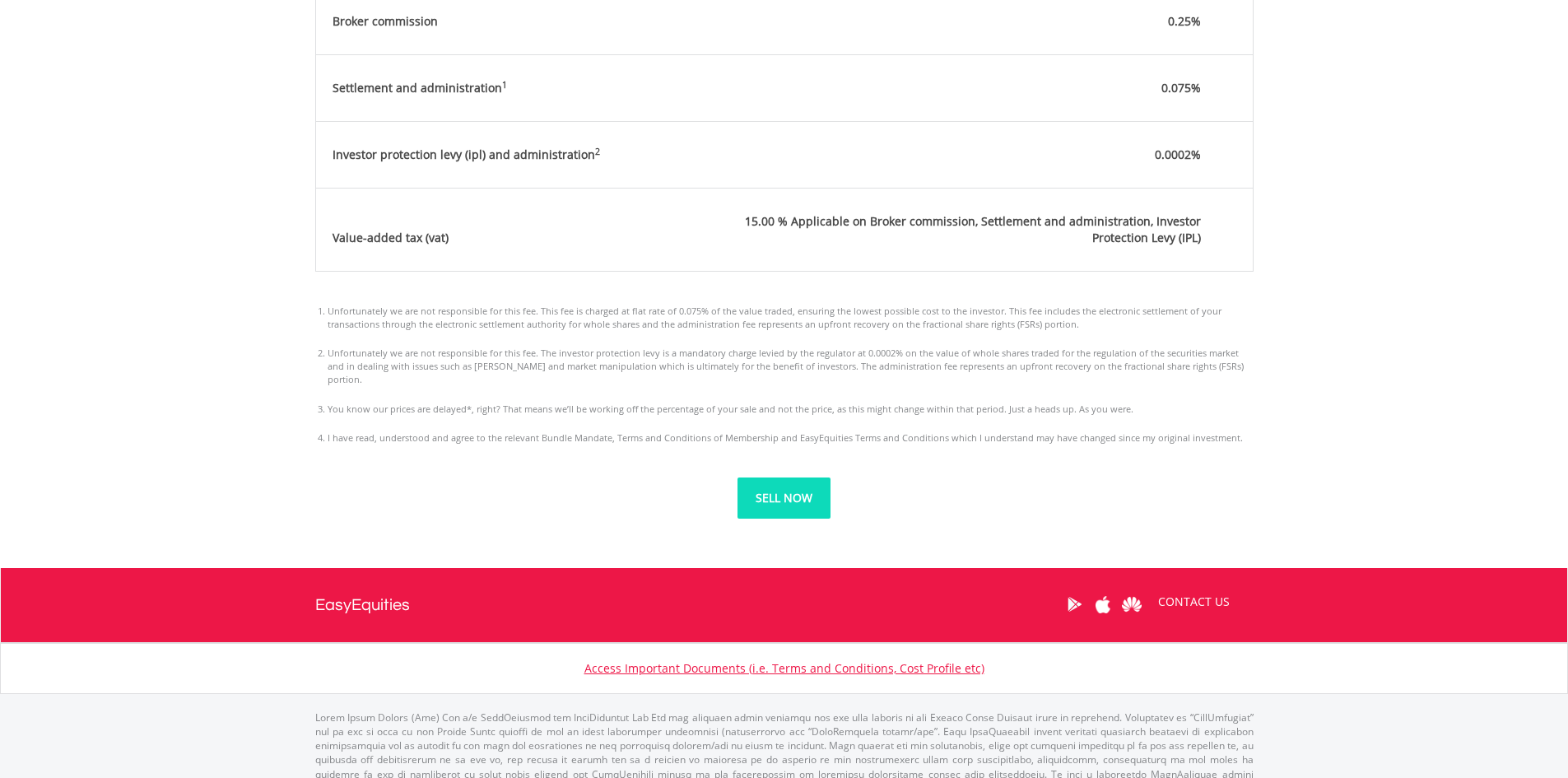
click at [776, 490] on button "SELL NOW" at bounding box center [784, 498] width 93 height 41
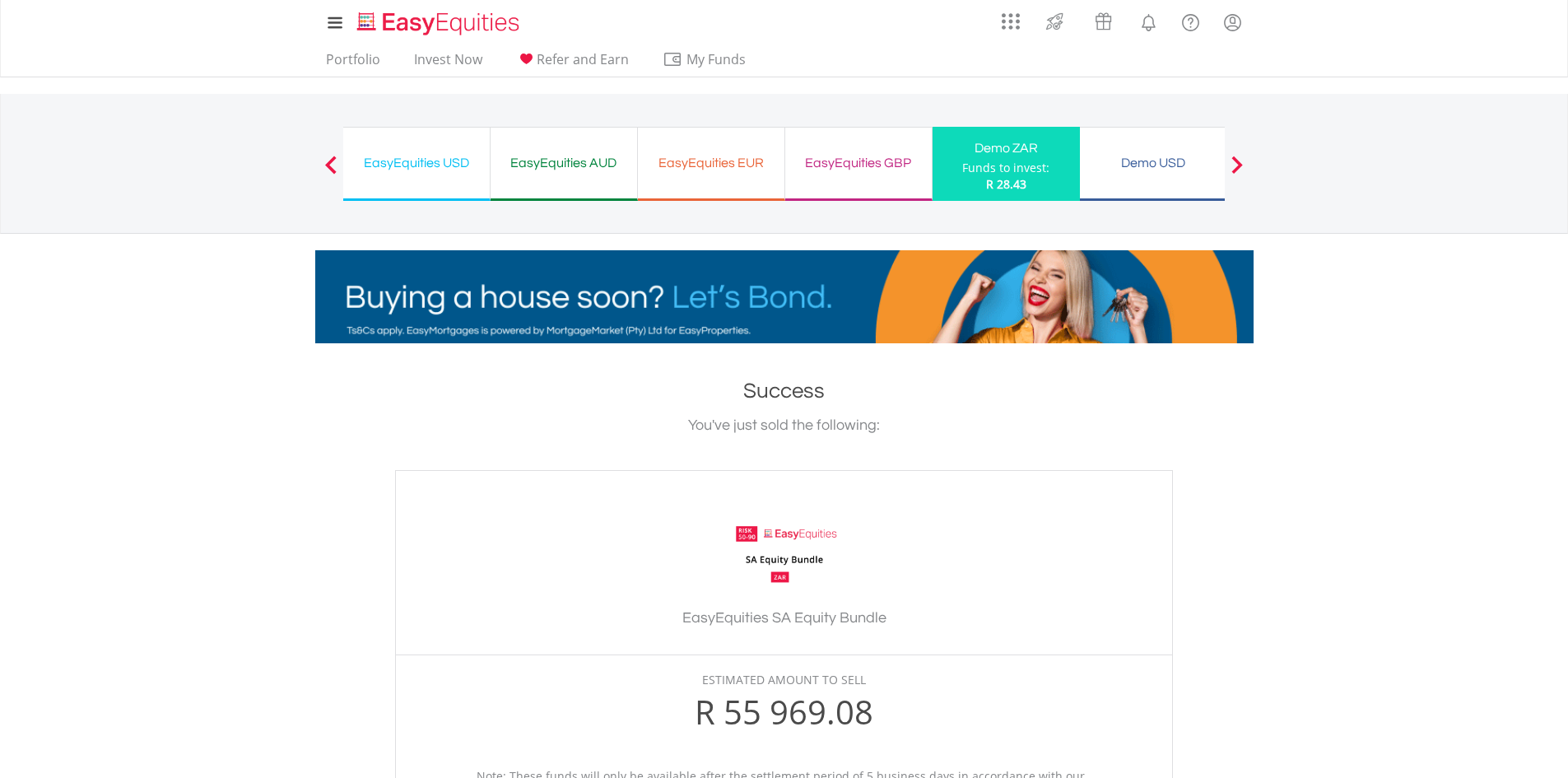
click at [978, 162] on div "Funds to invest:" at bounding box center [1006, 167] width 88 height 16
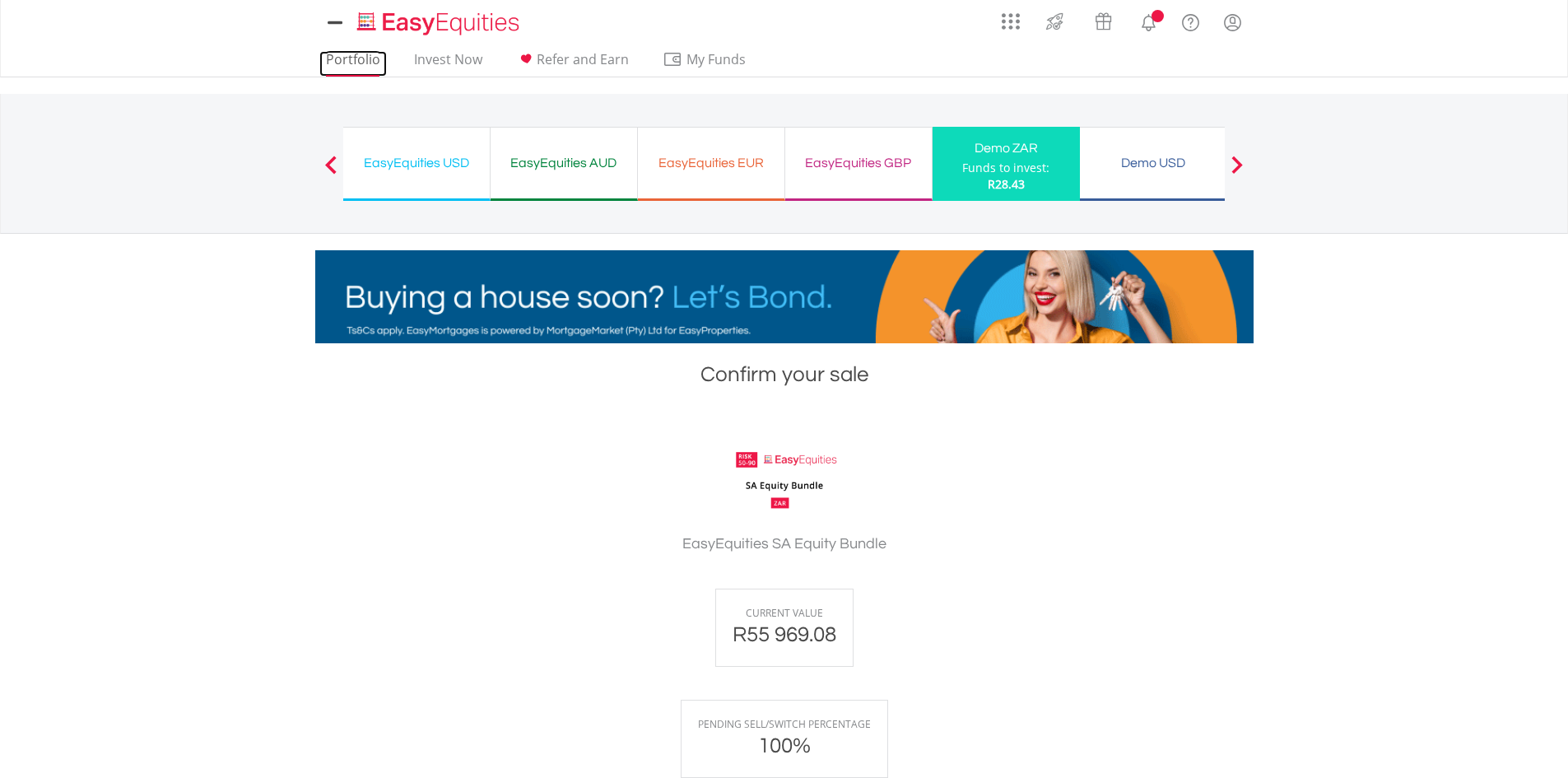
click at [368, 63] on link "Portfolio" at bounding box center [353, 64] width 68 height 26
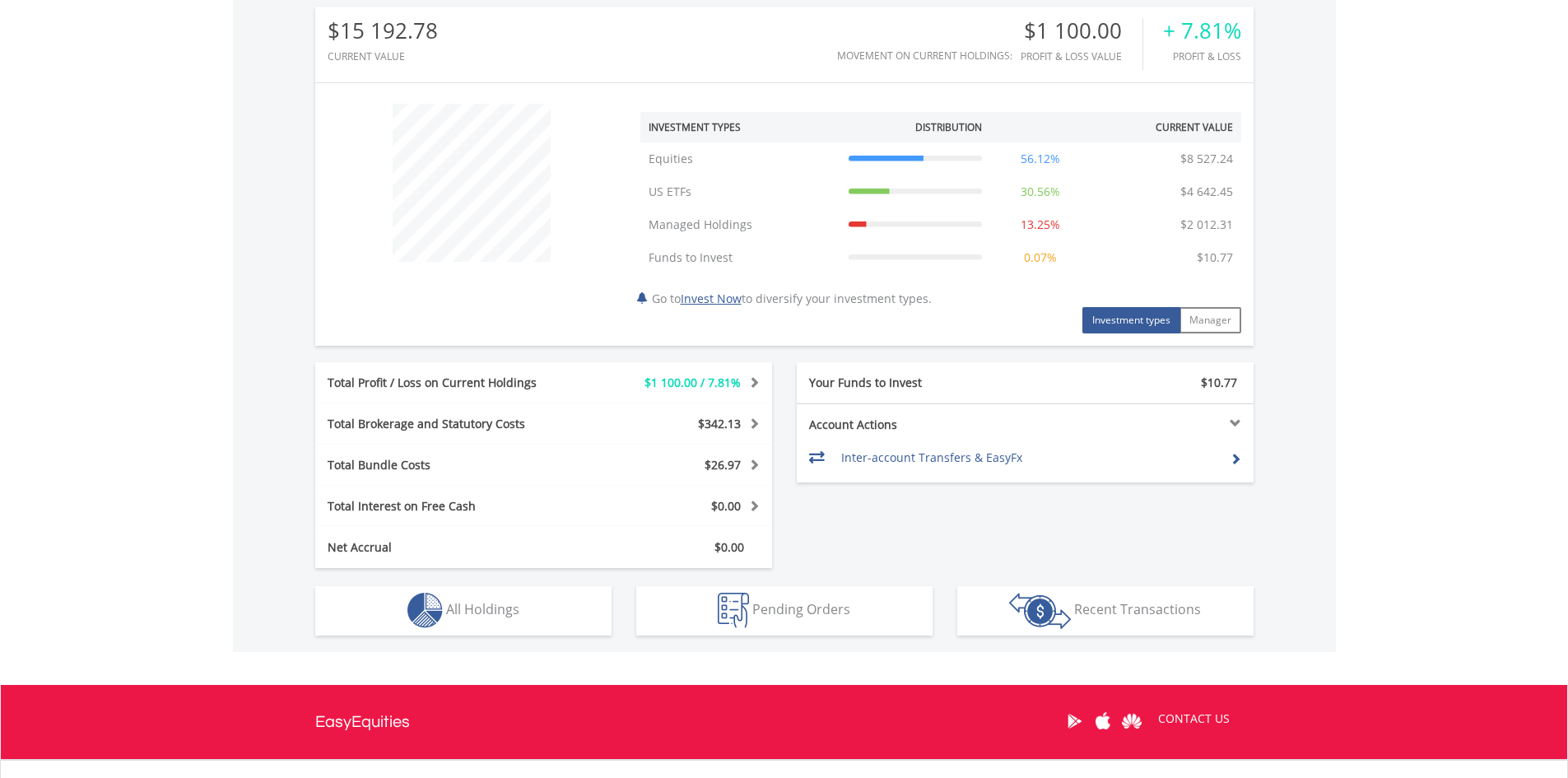
scroll to position [576, 0]
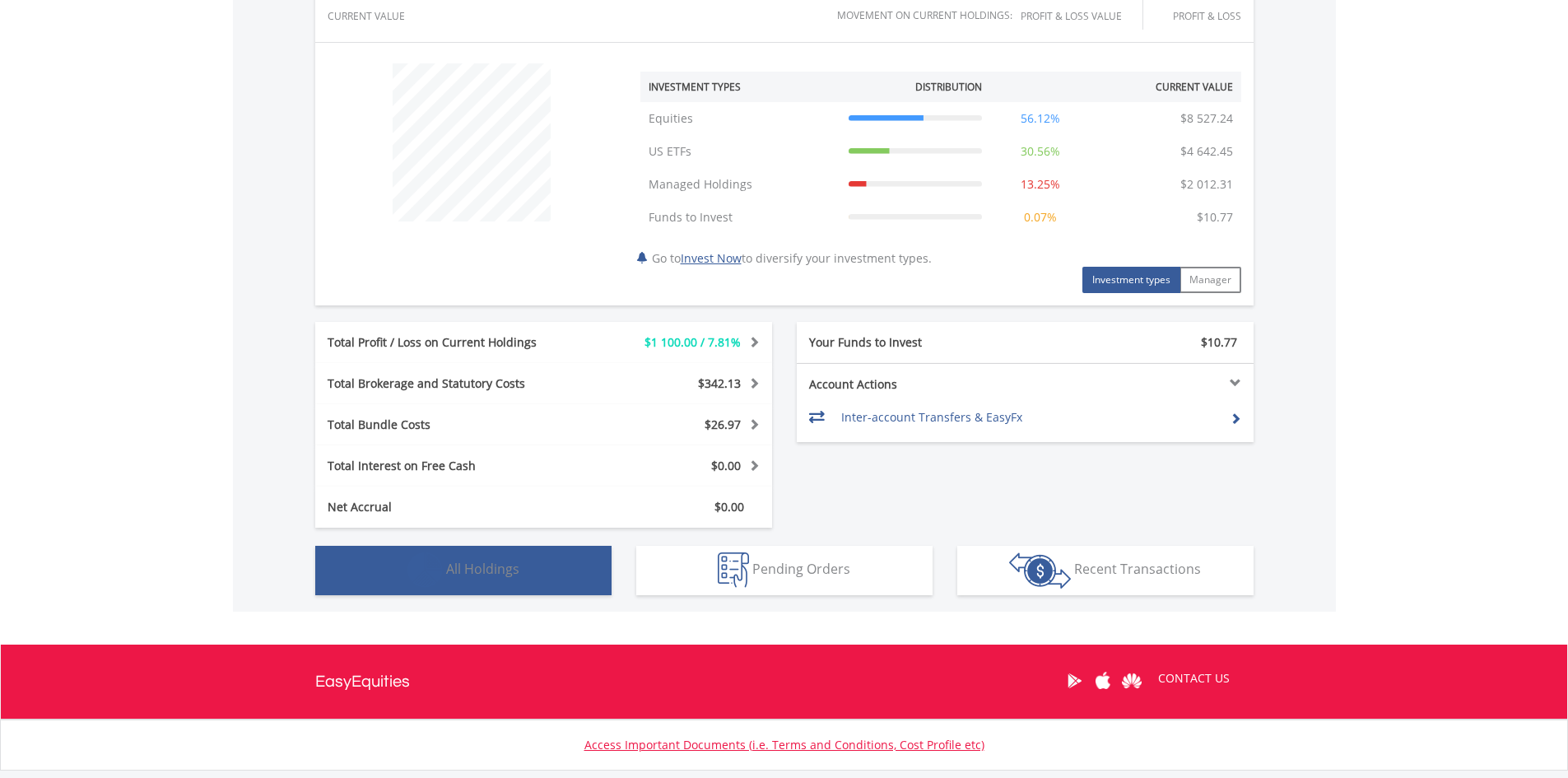
click at [539, 556] on button "Holdings All Holdings" at bounding box center [463, 571] width 296 height 50
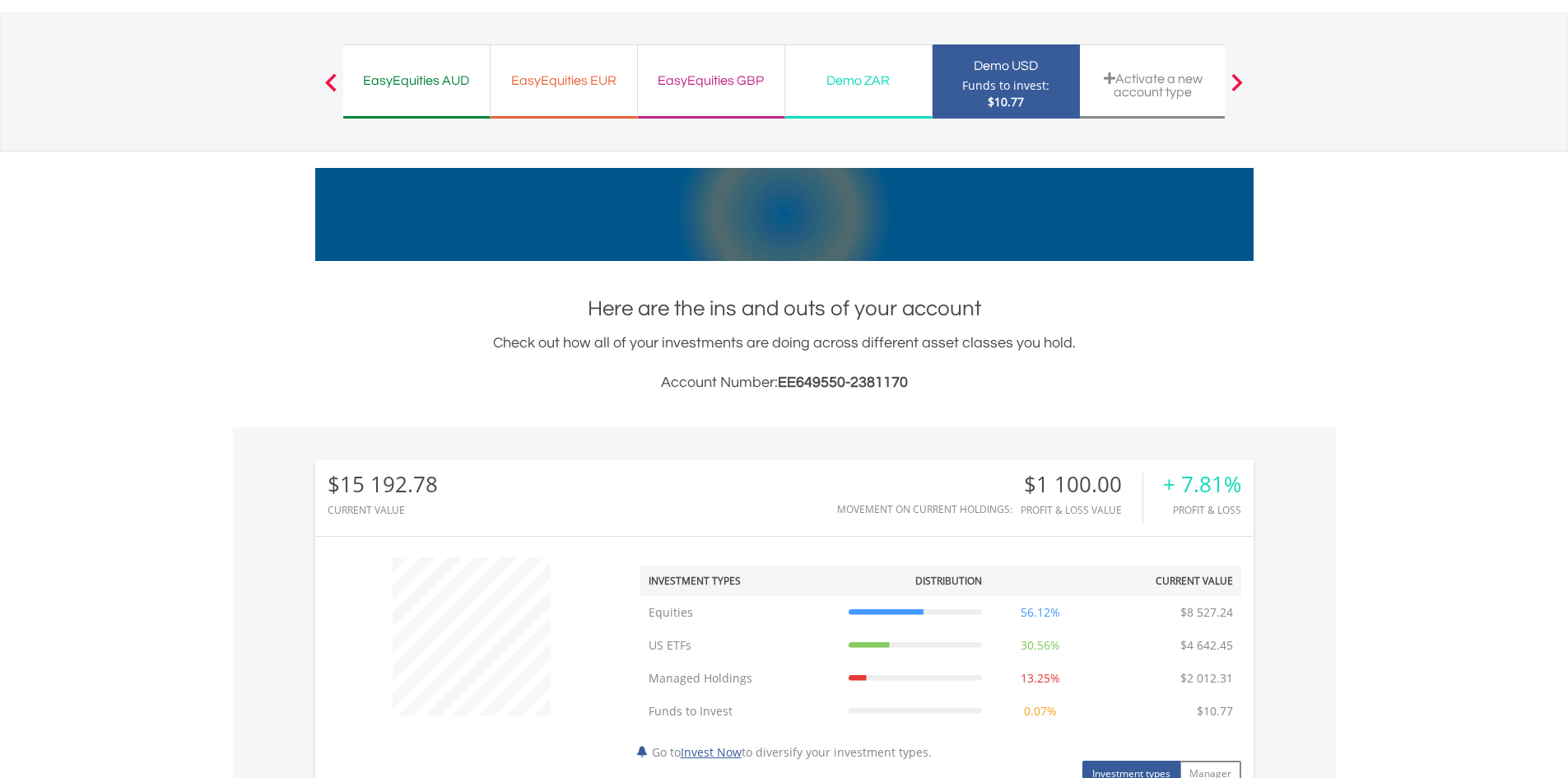
scroll to position [0, 0]
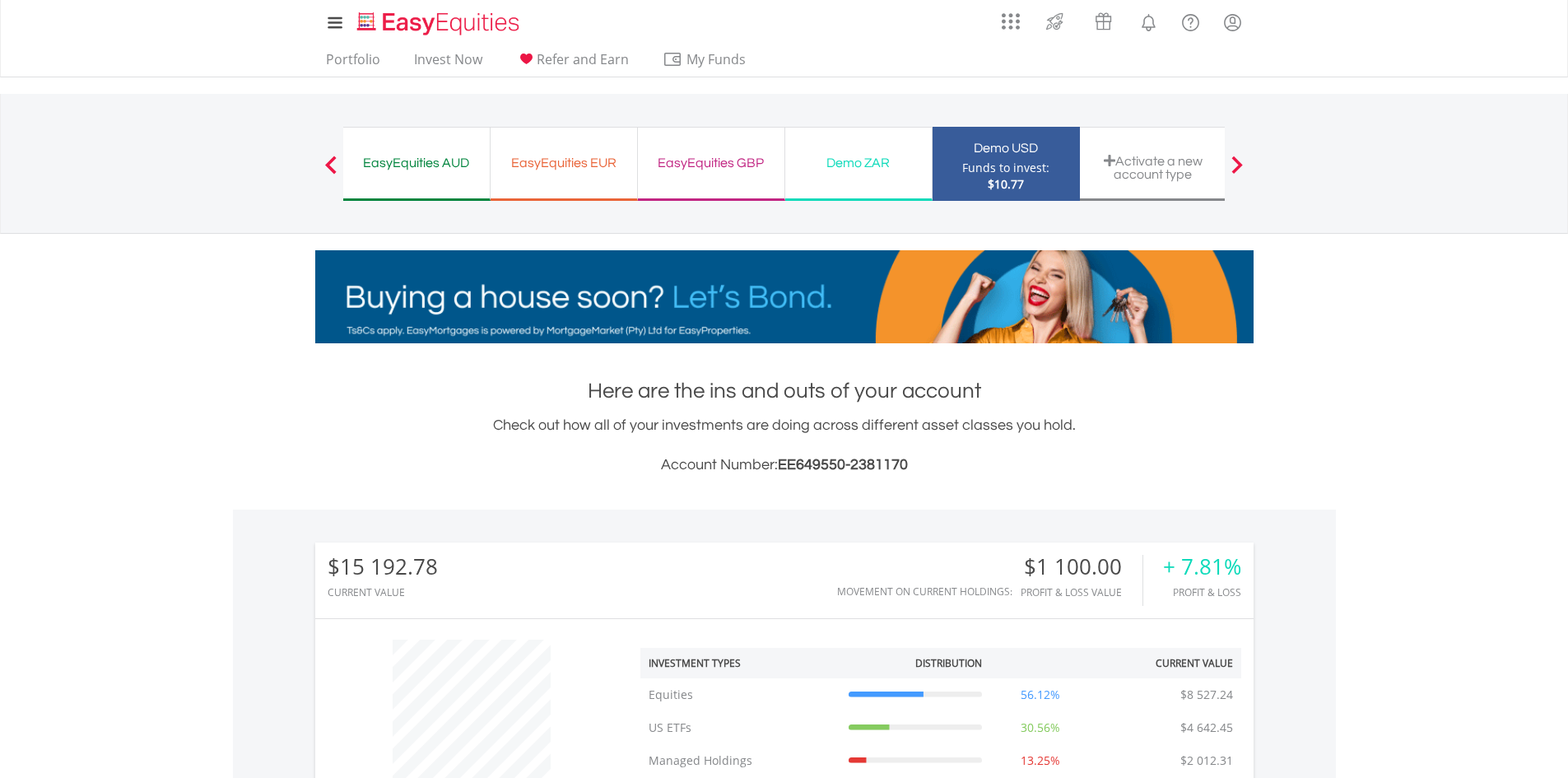
click at [871, 162] on div "Demo ZAR" at bounding box center [858, 162] width 127 height 23
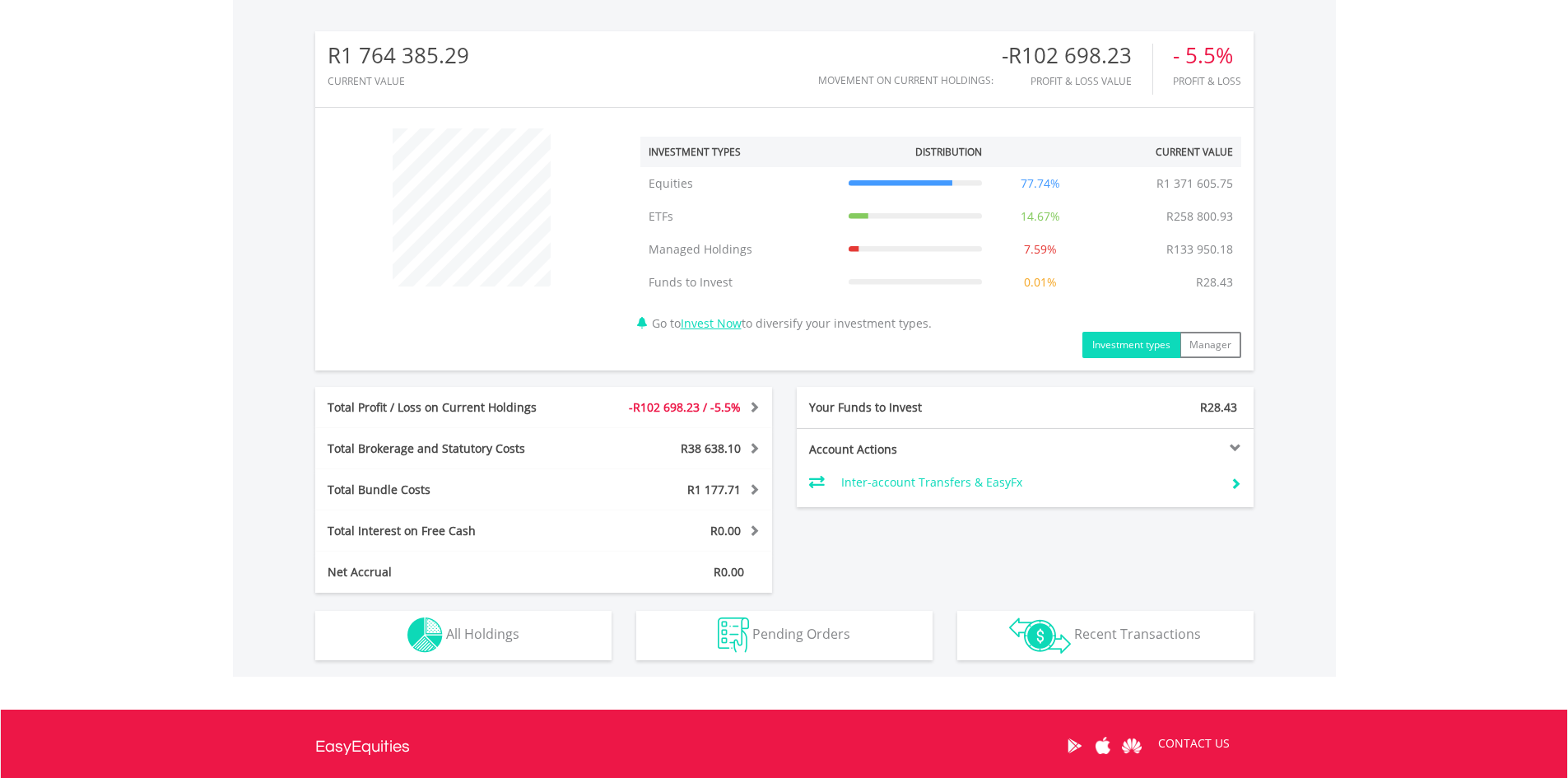
scroll to position [659, 0]
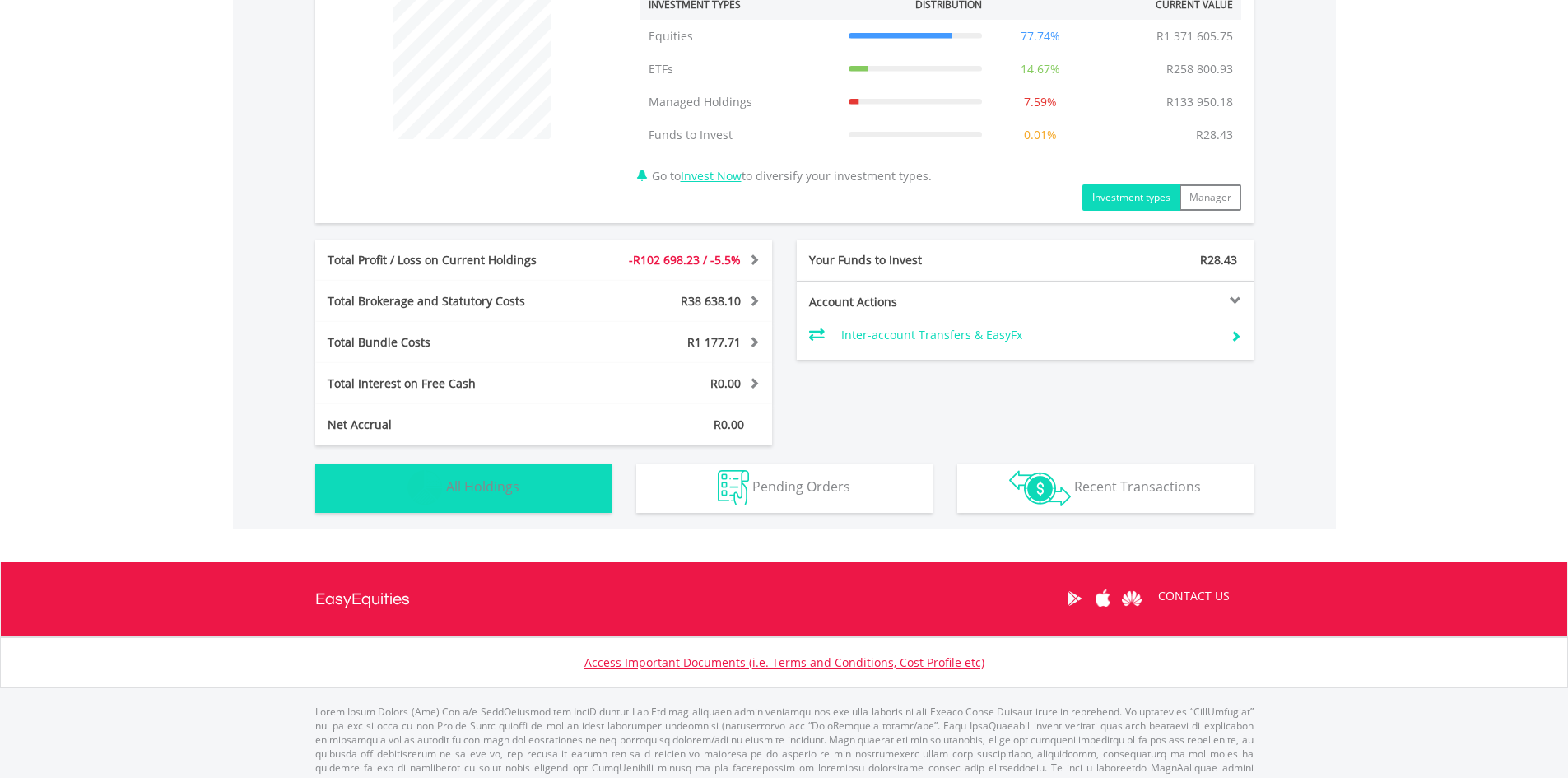
click at [500, 504] on button "Holdings All Holdings" at bounding box center [463, 489] width 296 height 50
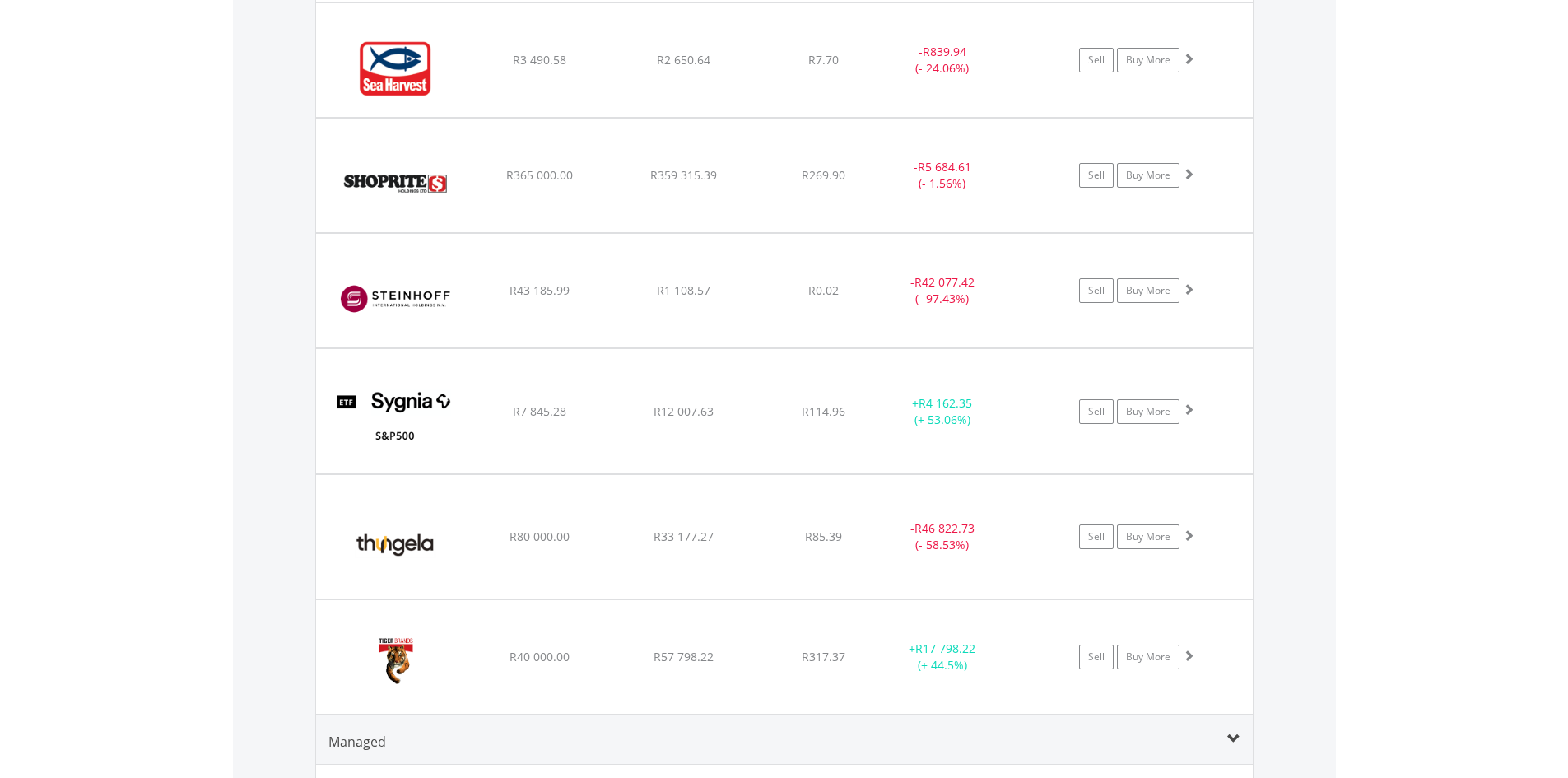
scroll to position [3774, 0]
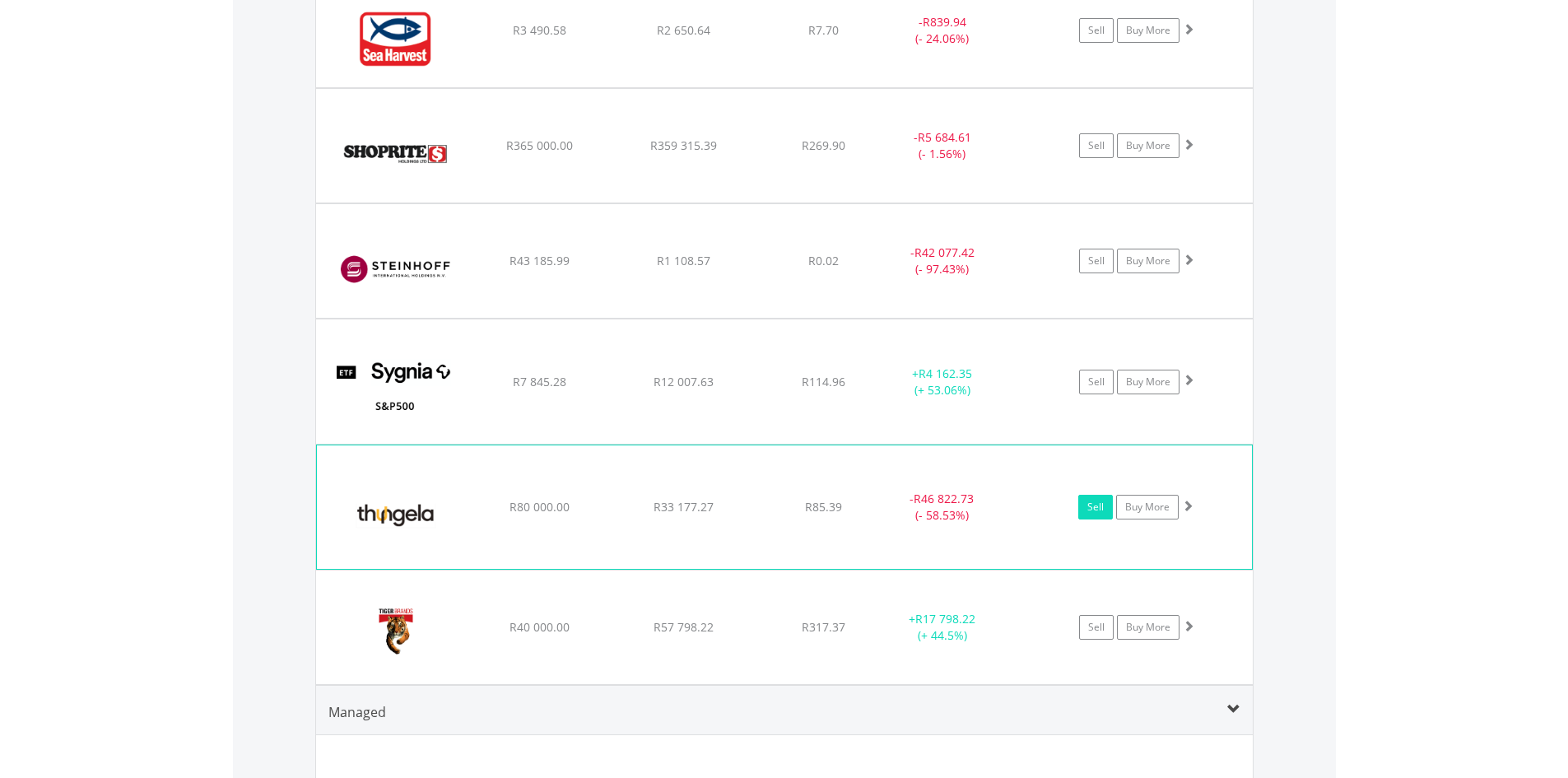
click at [1105, 505] on link "Sell" at bounding box center [1095, 507] width 34 height 25
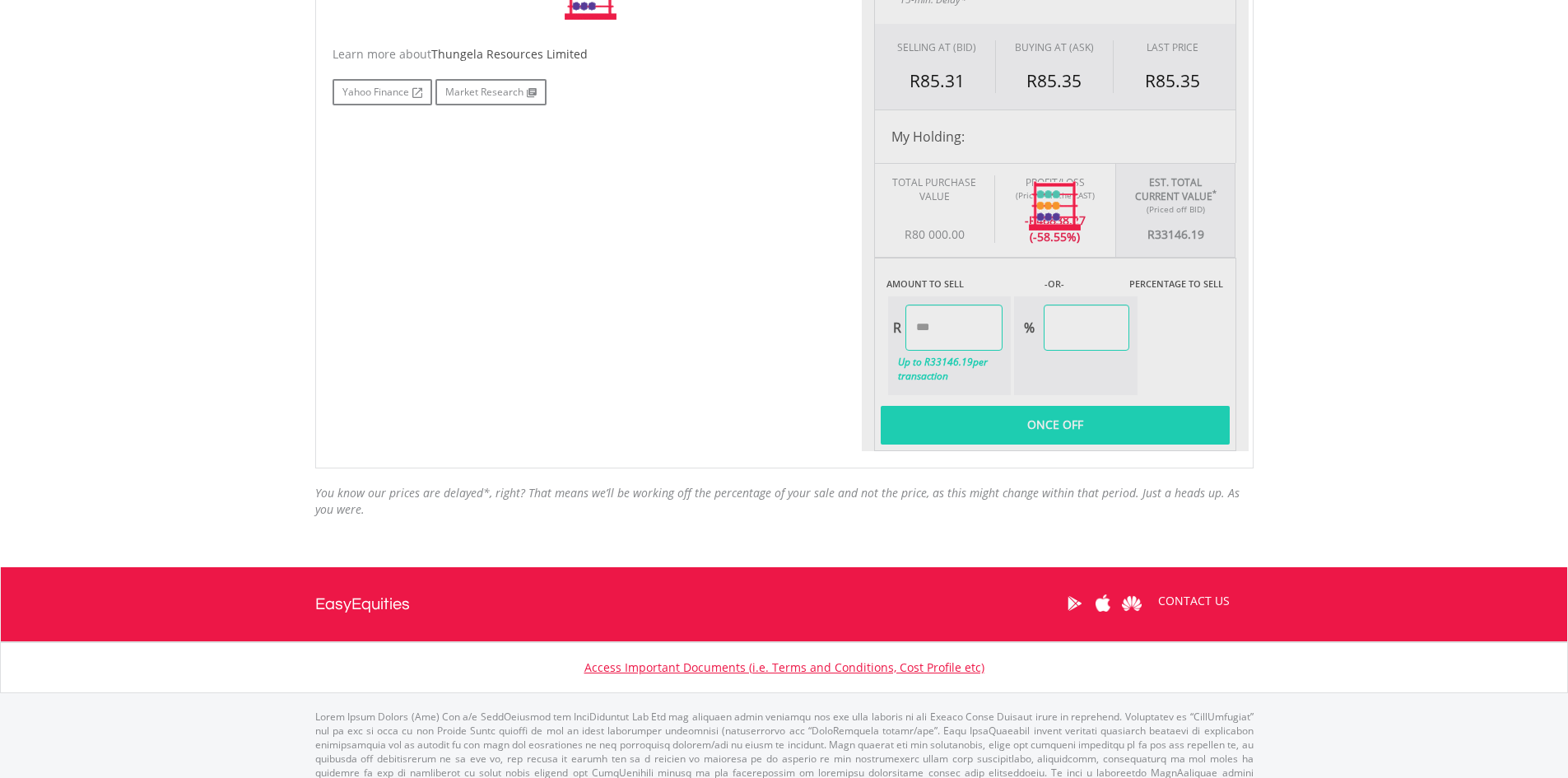
scroll to position [576, 0]
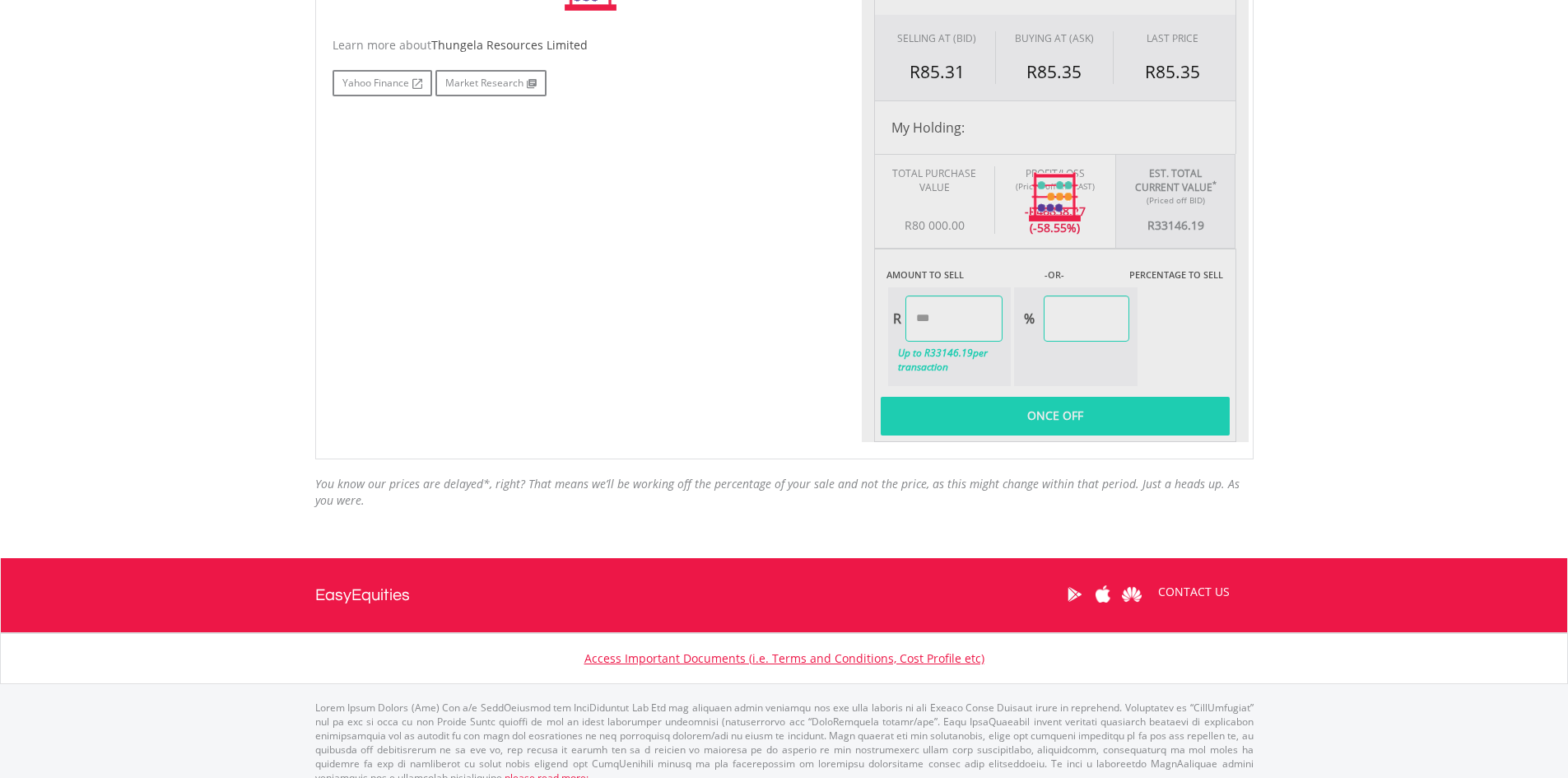
type input "********"
type input "******"
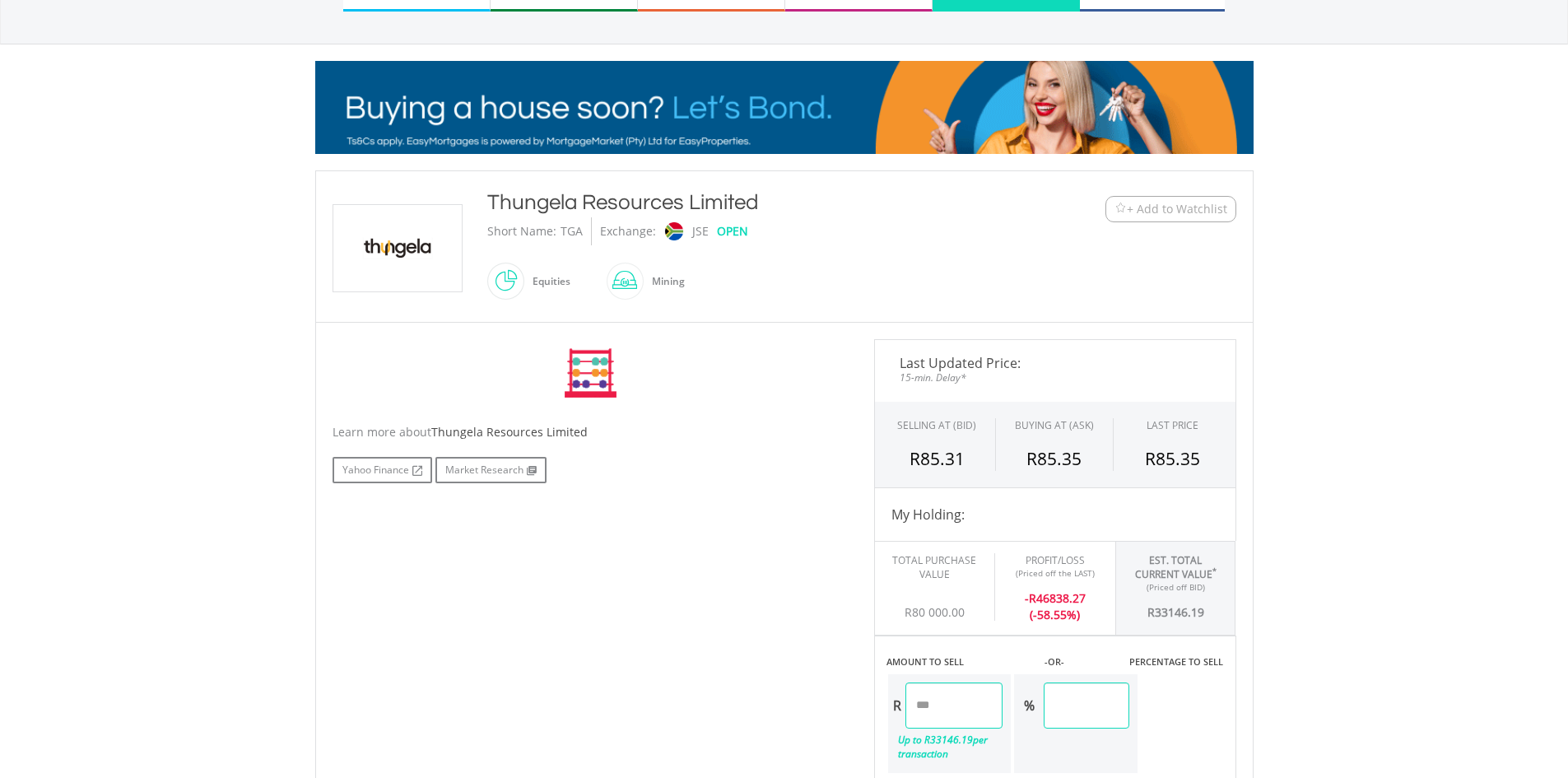
scroll to position [165, 0]
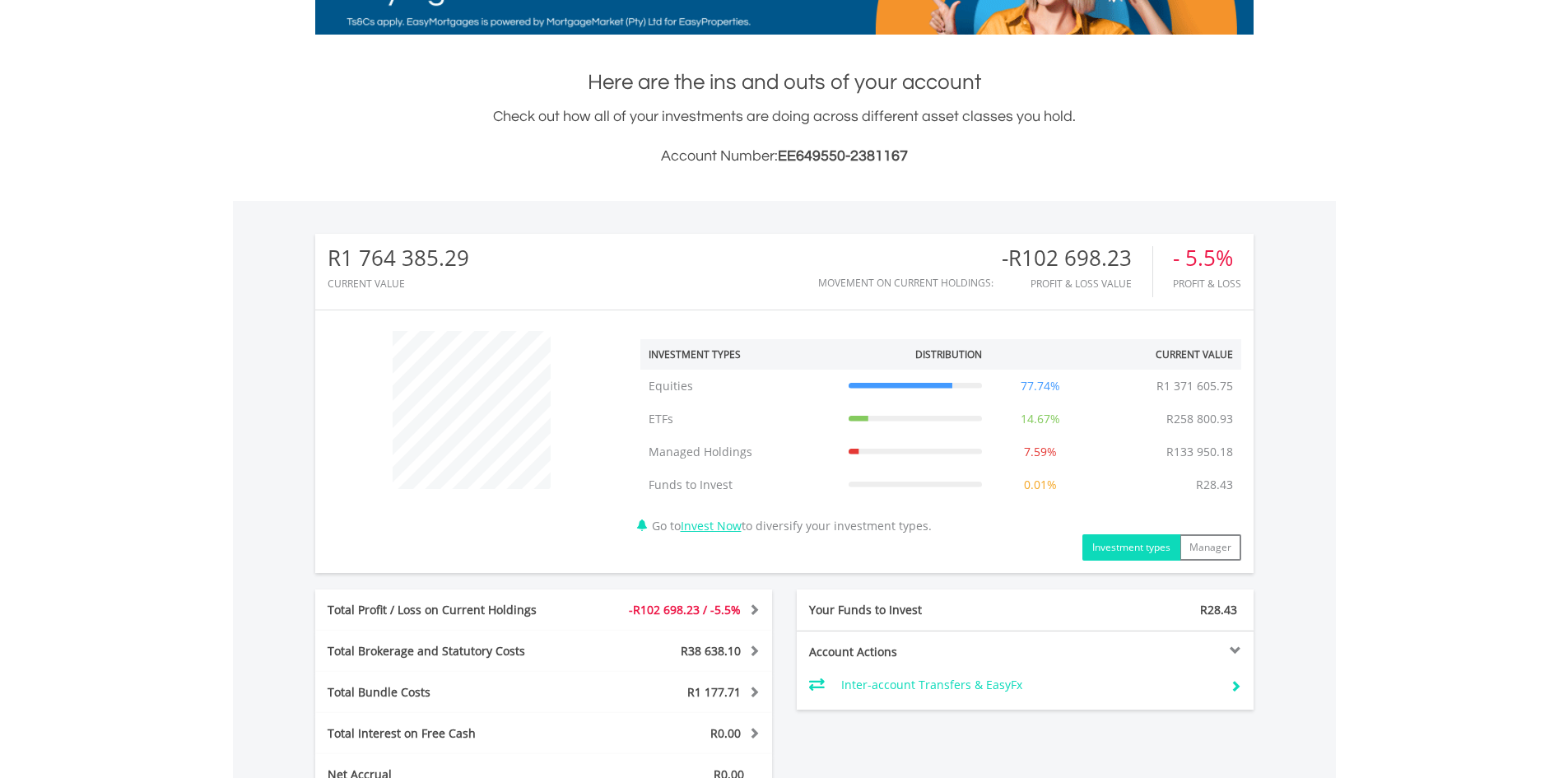
scroll to position [158, 312]
